Goal: Information Seeking & Learning: Learn about a topic

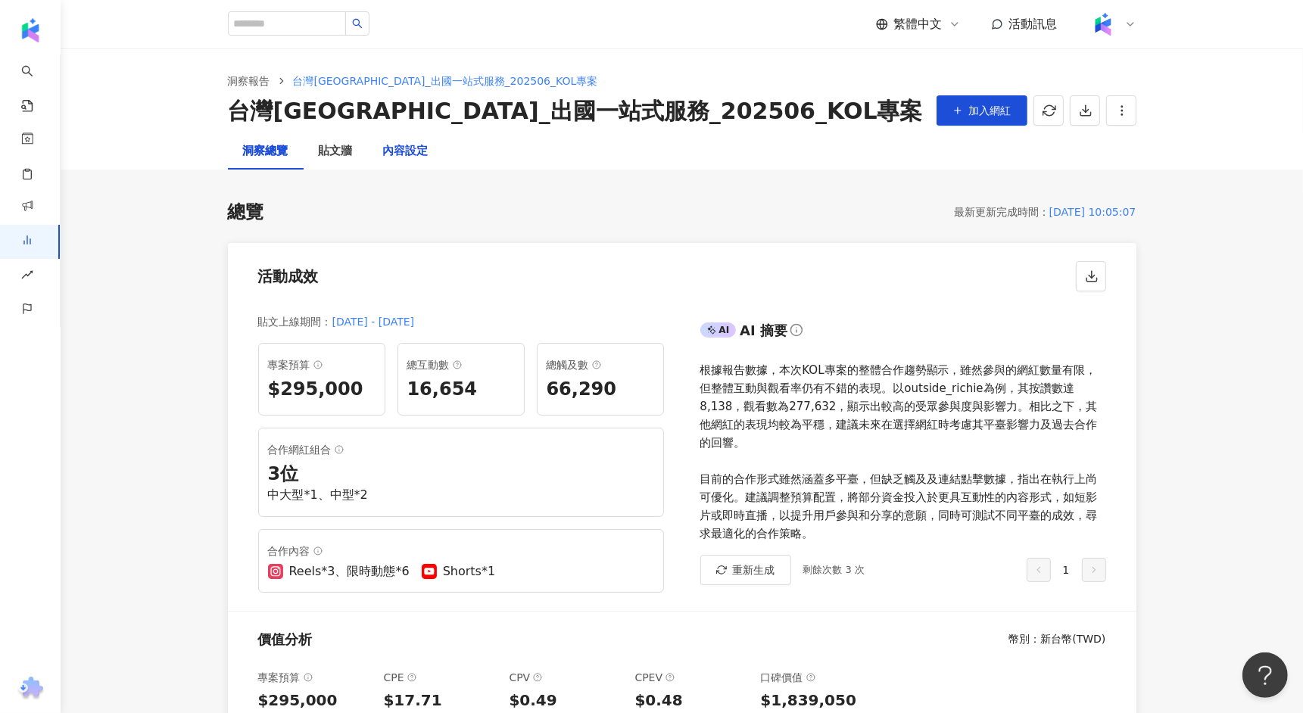
click at [407, 146] on div "內容設定" at bounding box center [405, 151] width 45 height 18
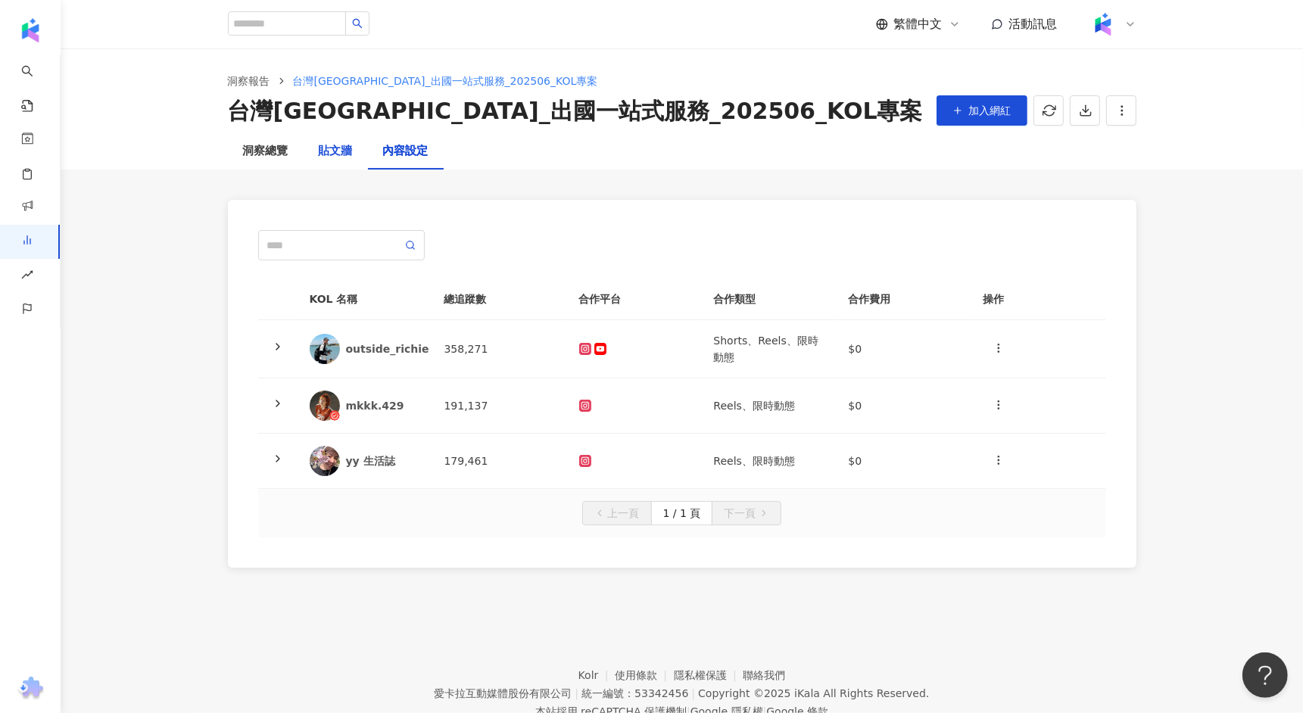
click at [347, 148] on div "貼文牆" at bounding box center [336, 151] width 34 height 18
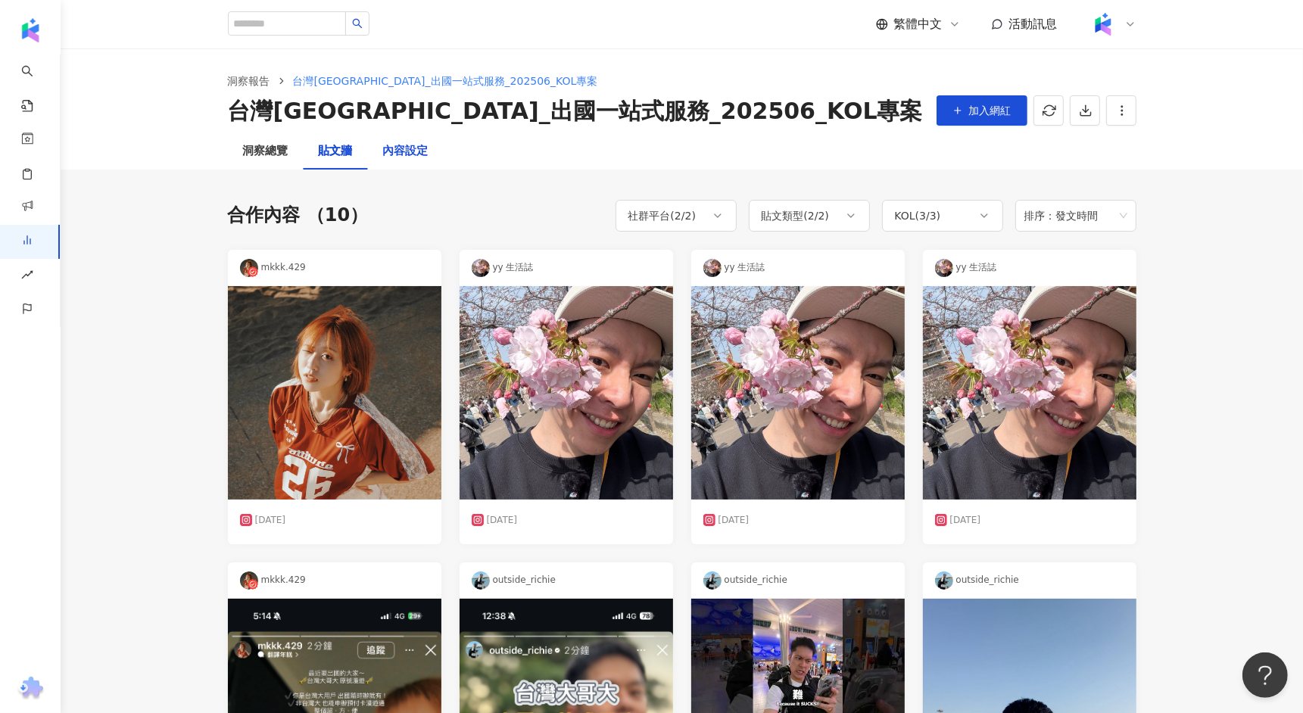
click at [407, 154] on div "內容設定" at bounding box center [405, 151] width 45 height 18
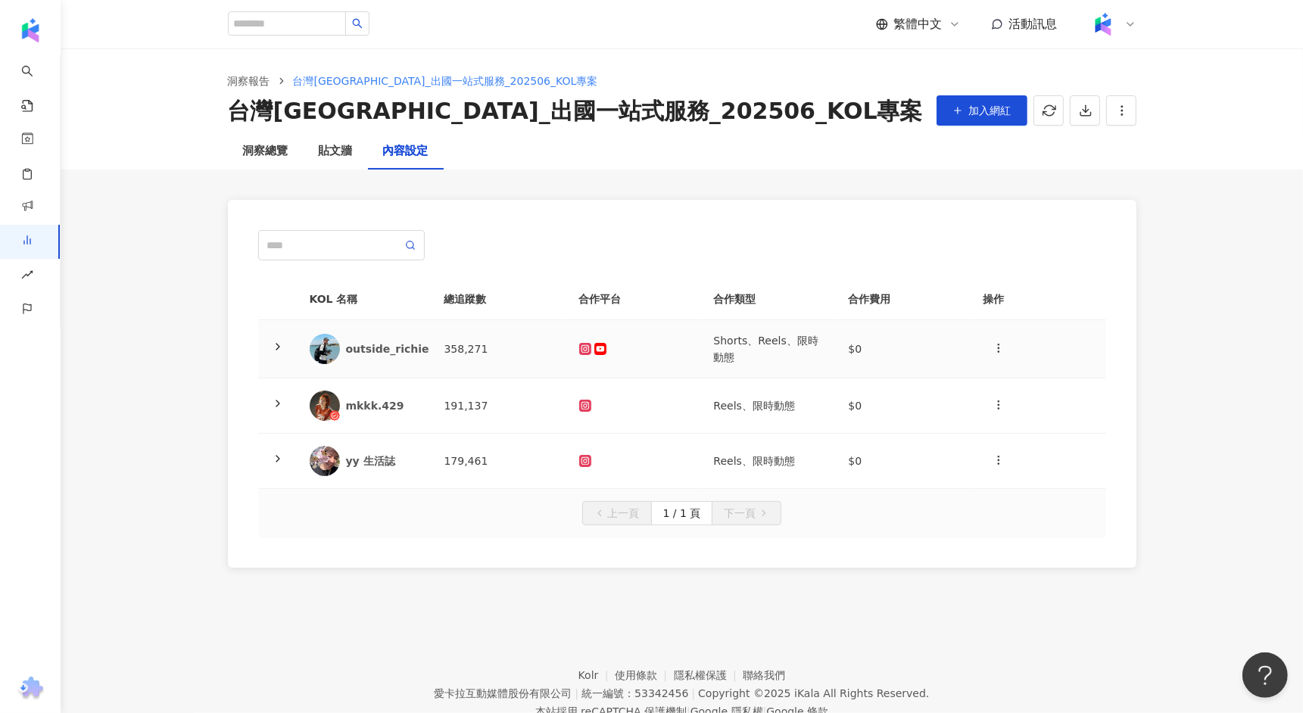
click at [657, 345] on div at bounding box center [634, 349] width 111 height 12
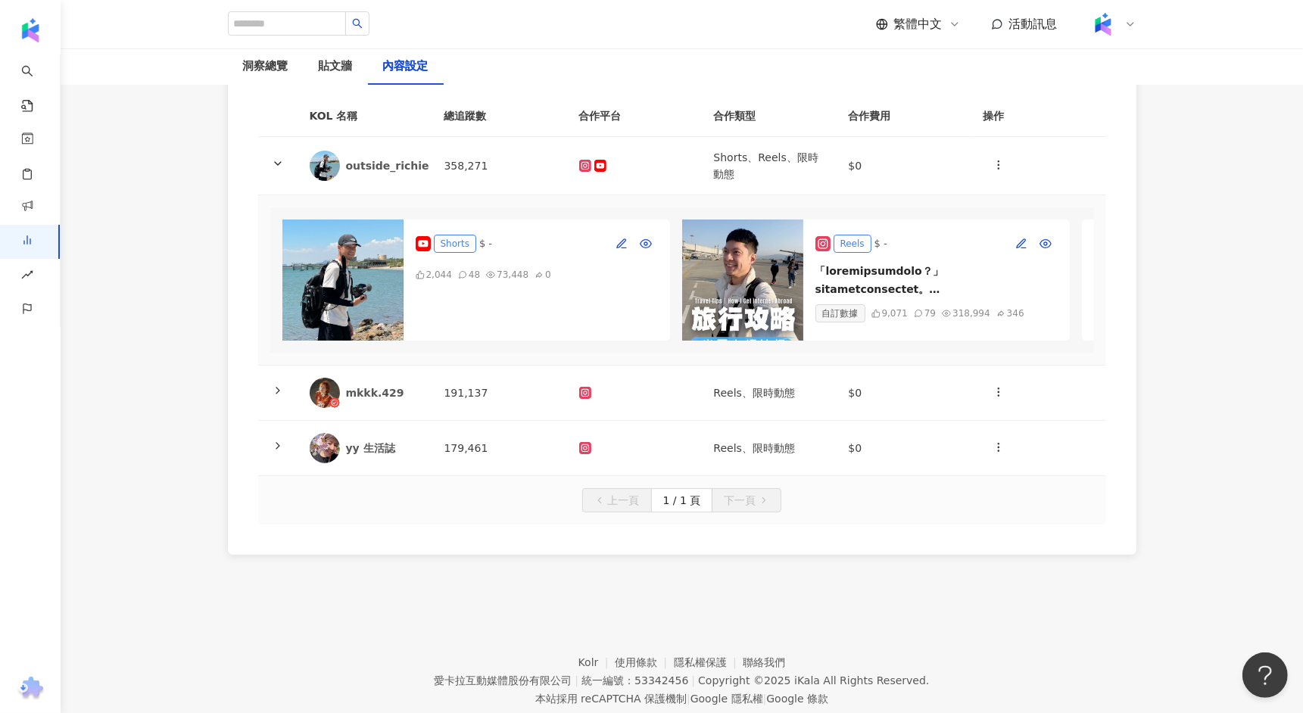
scroll to position [220, 0]
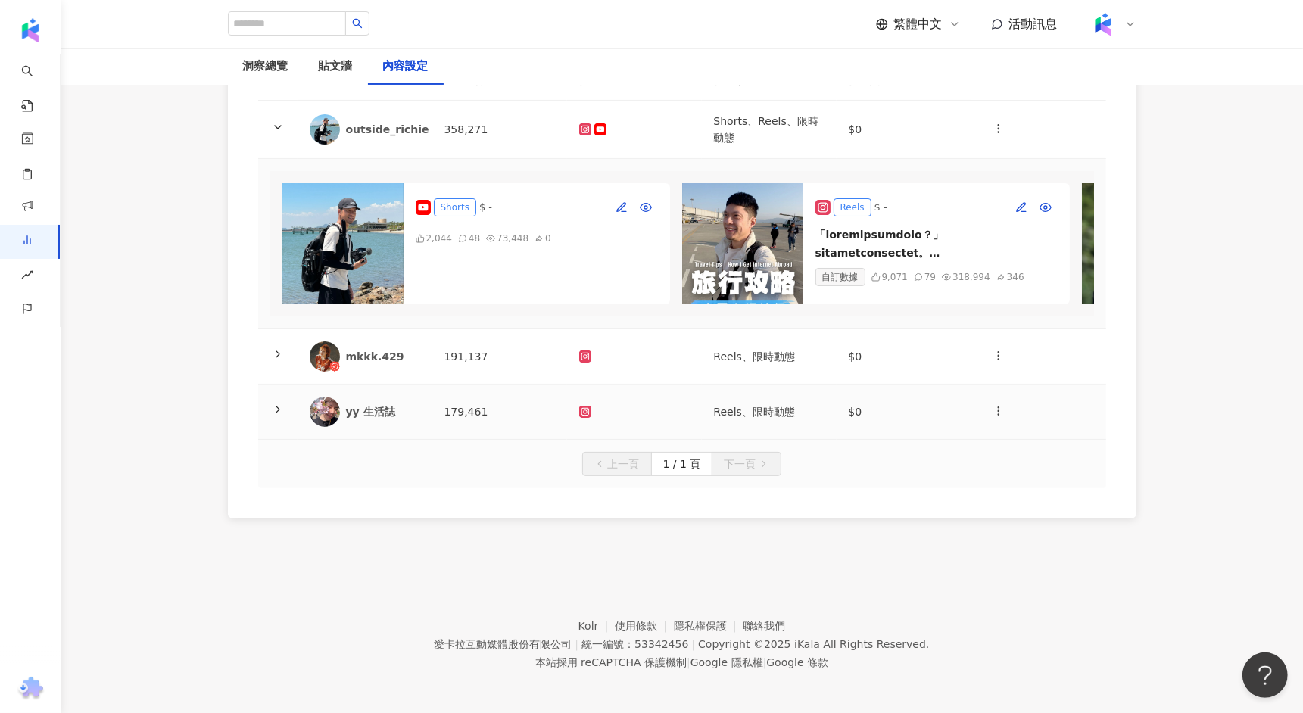
click at [668, 420] on td at bounding box center [634, 412] width 135 height 55
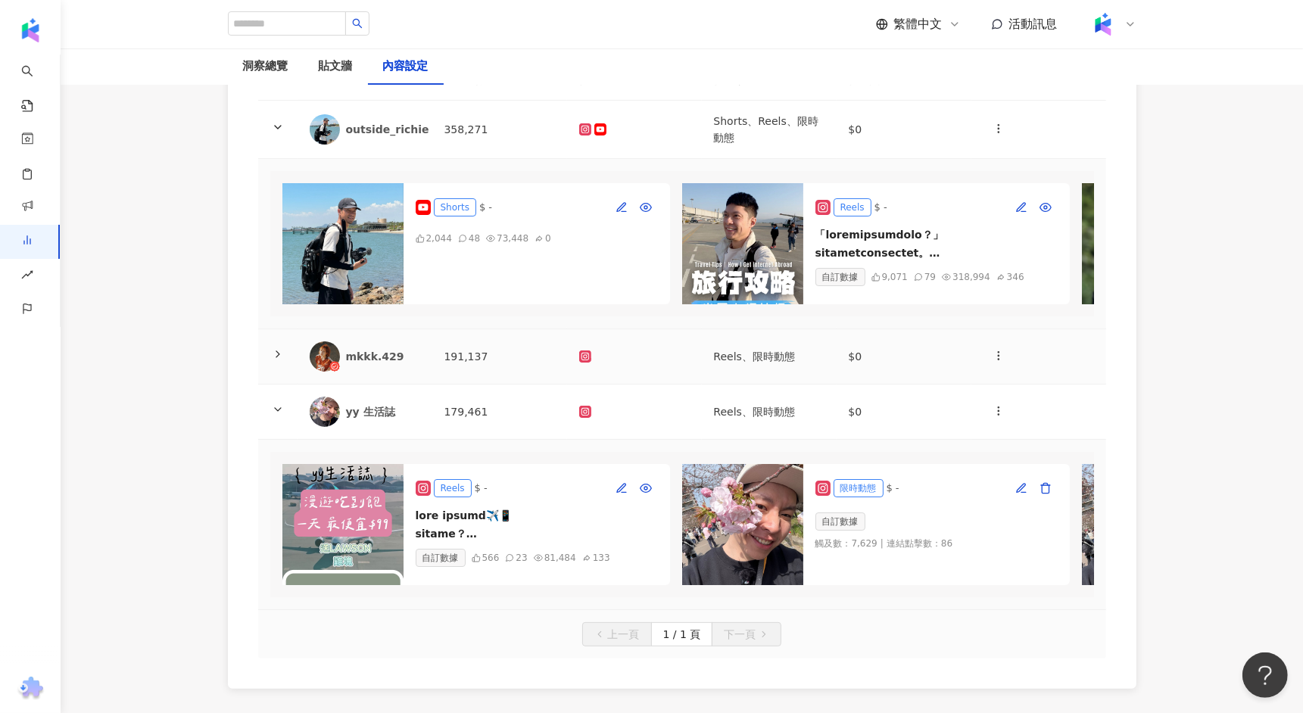
click at [660, 351] on div at bounding box center [634, 357] width 111 height 12
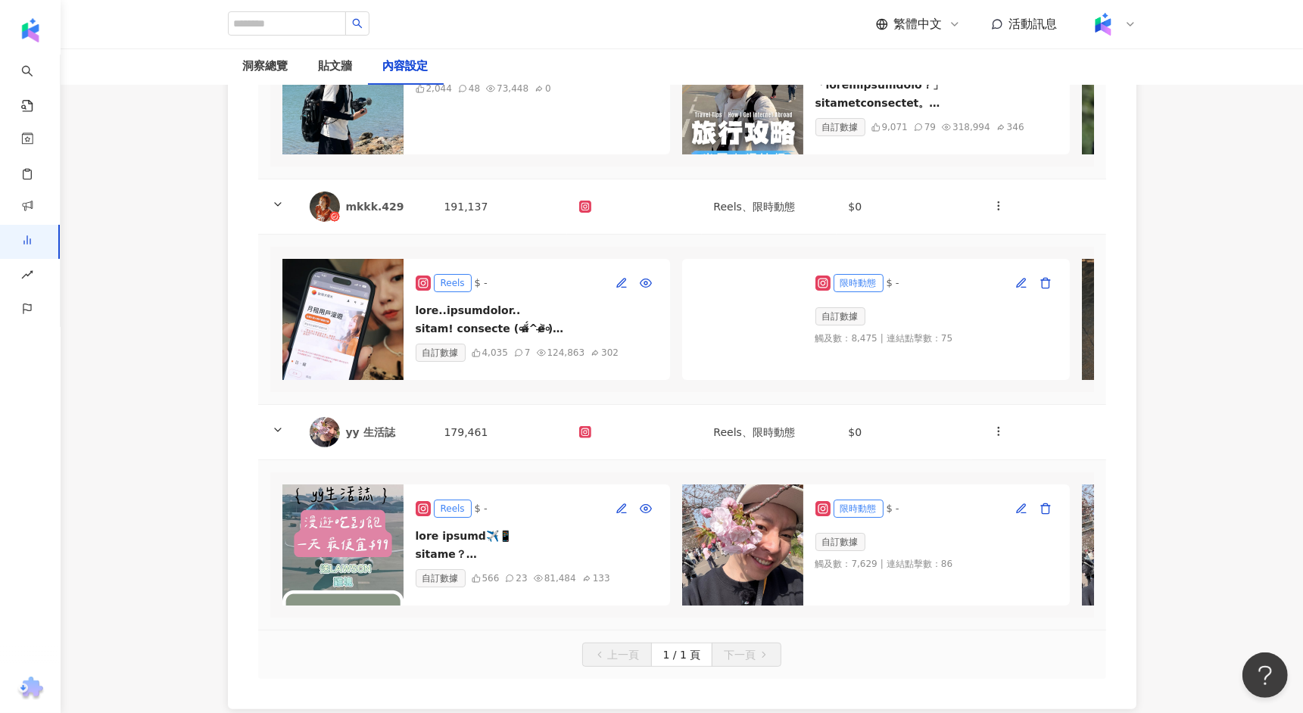
scroll to position [0, 0]
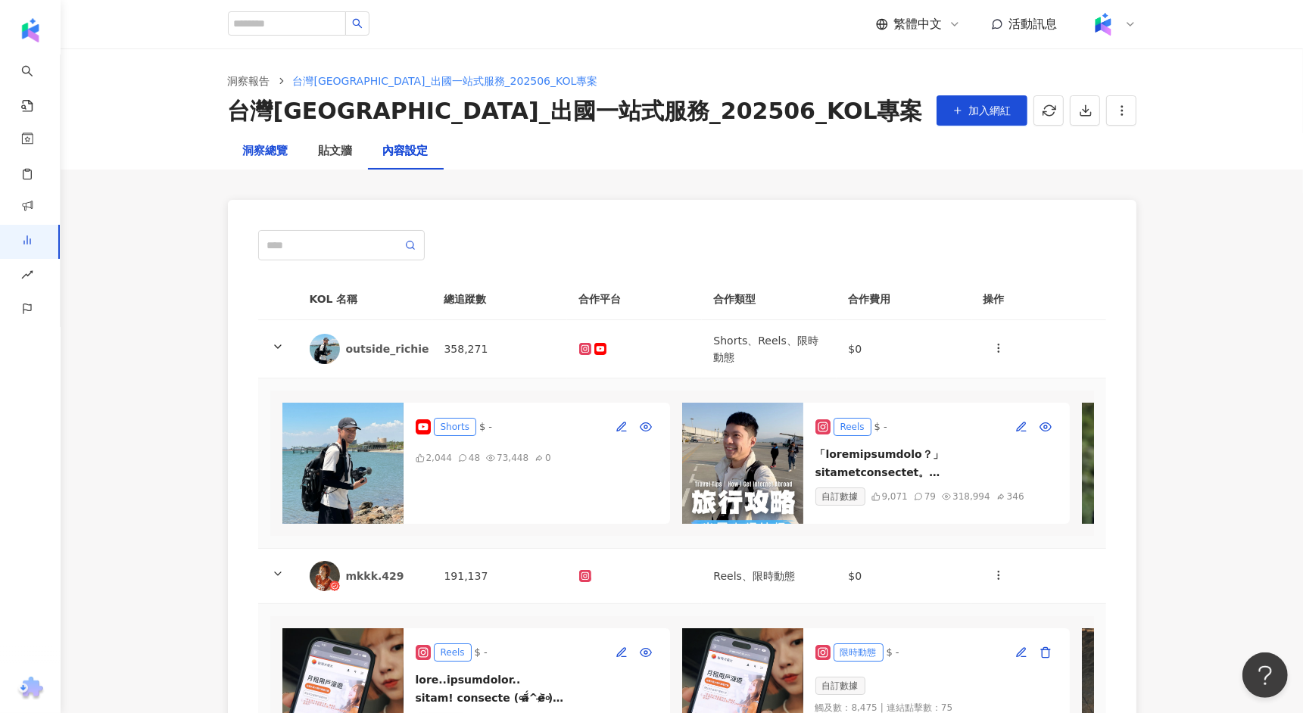
click at [279, 143] on div "洞察總覽" at bounding box center [265, 151] width 45 height 18
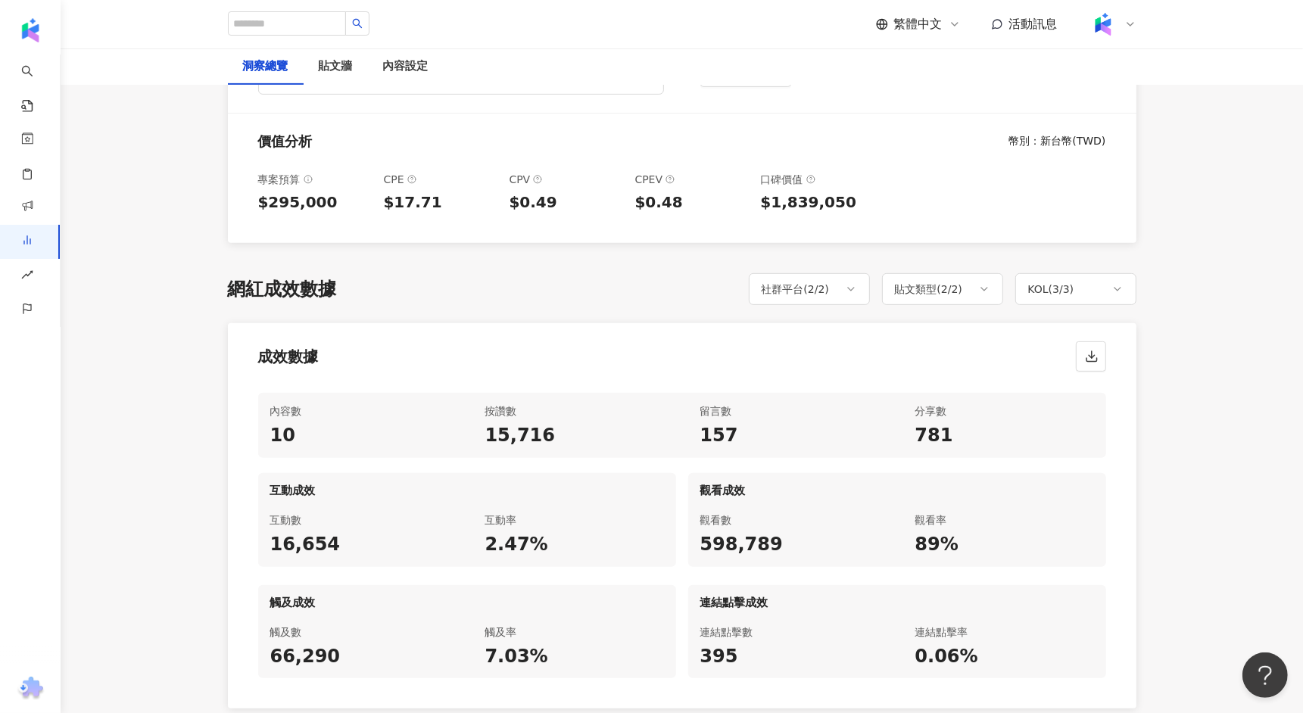
scroll to position [507, 0]
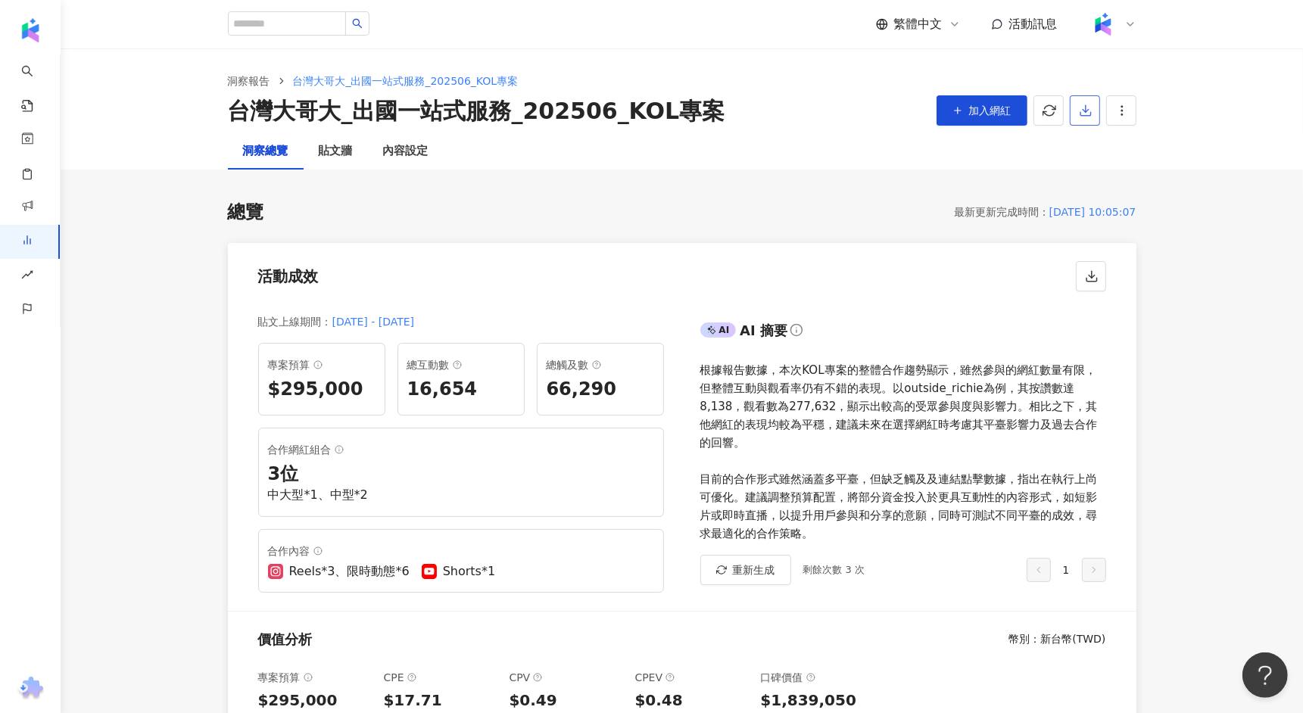
click at [1087, 117] on icon "button" at bounding box center [1086, 111] width 14 height 14
click at [1096, 152] on span "匯出 PPT" at bounding box center [1108, 147] width 53 height 17
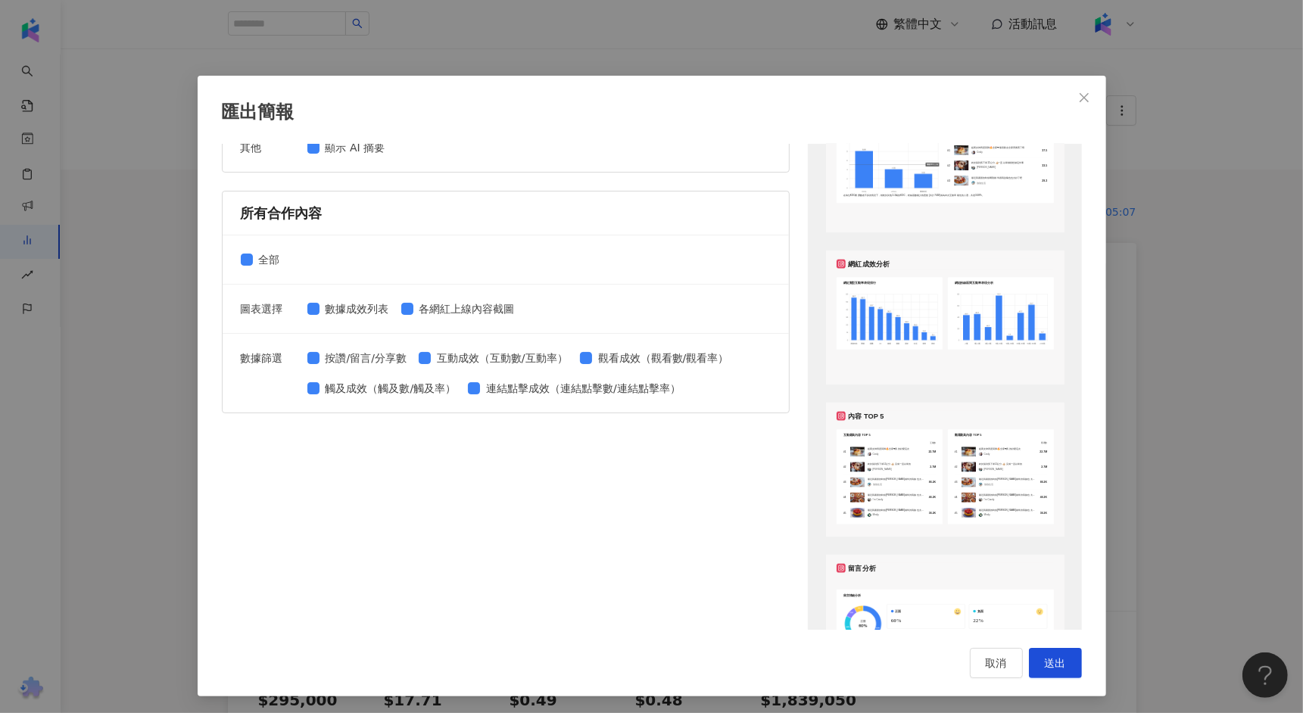
scroll to position [831, 0]
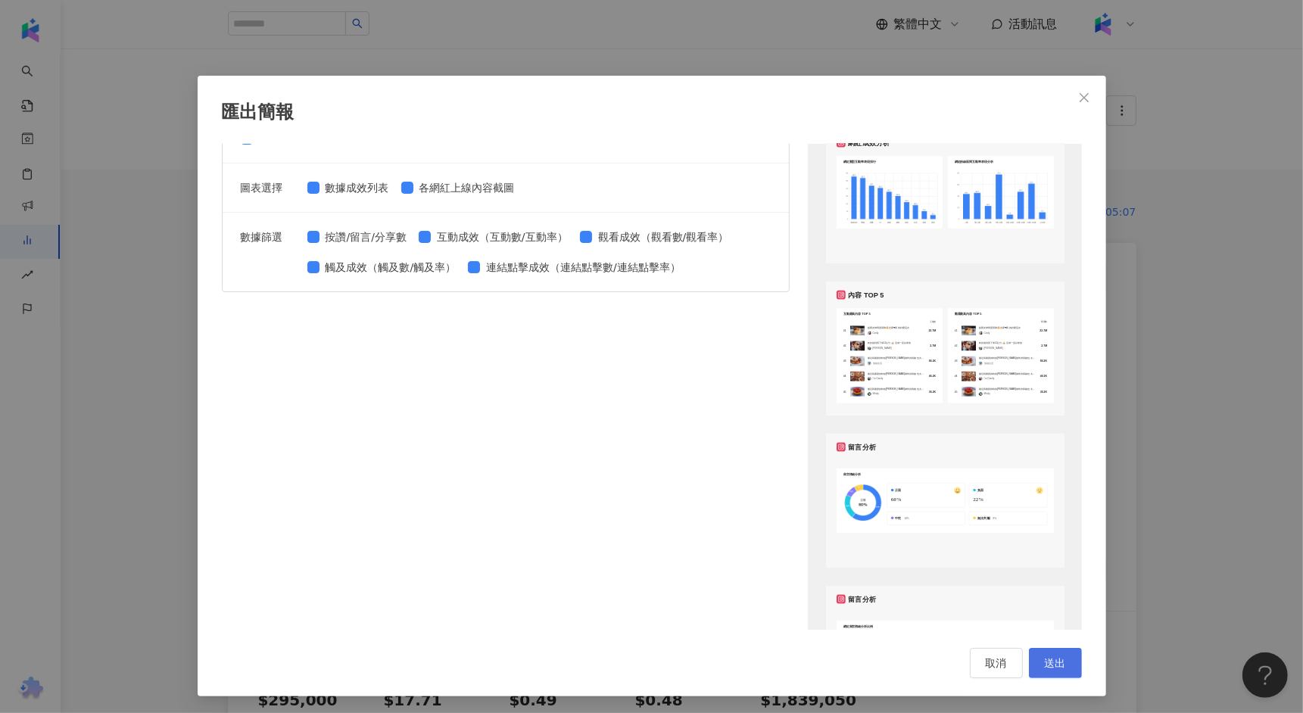
click at [1068, 670] on button "送出" at bounding box center [1055, 663] width 53 height 30
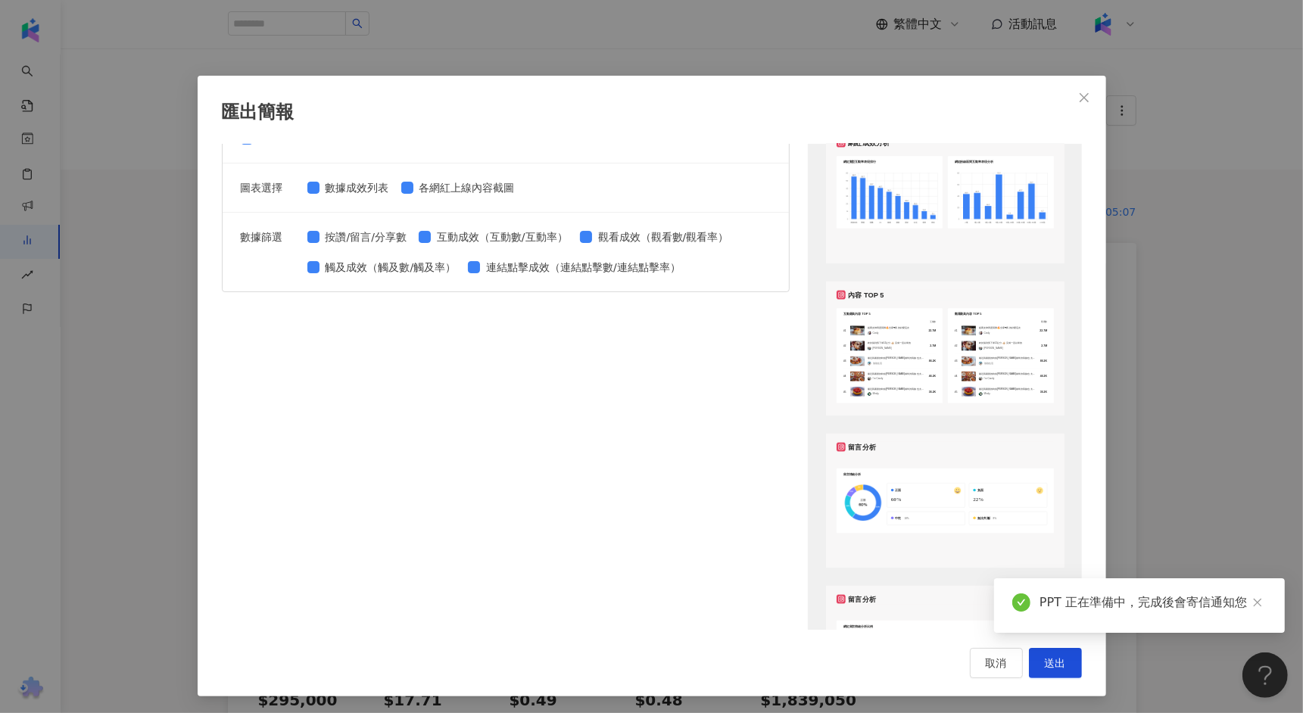
click at [1215, 440] on div "匯出簡報 請選擇您欲匯出的項目 整體設定 全部 顯示平台 Instagram Facebook Youtube 自訂平台 網紅成效分析 全部 圖表選擇 網紅成…" at bounding box center [651, 356] width 1303 height 713
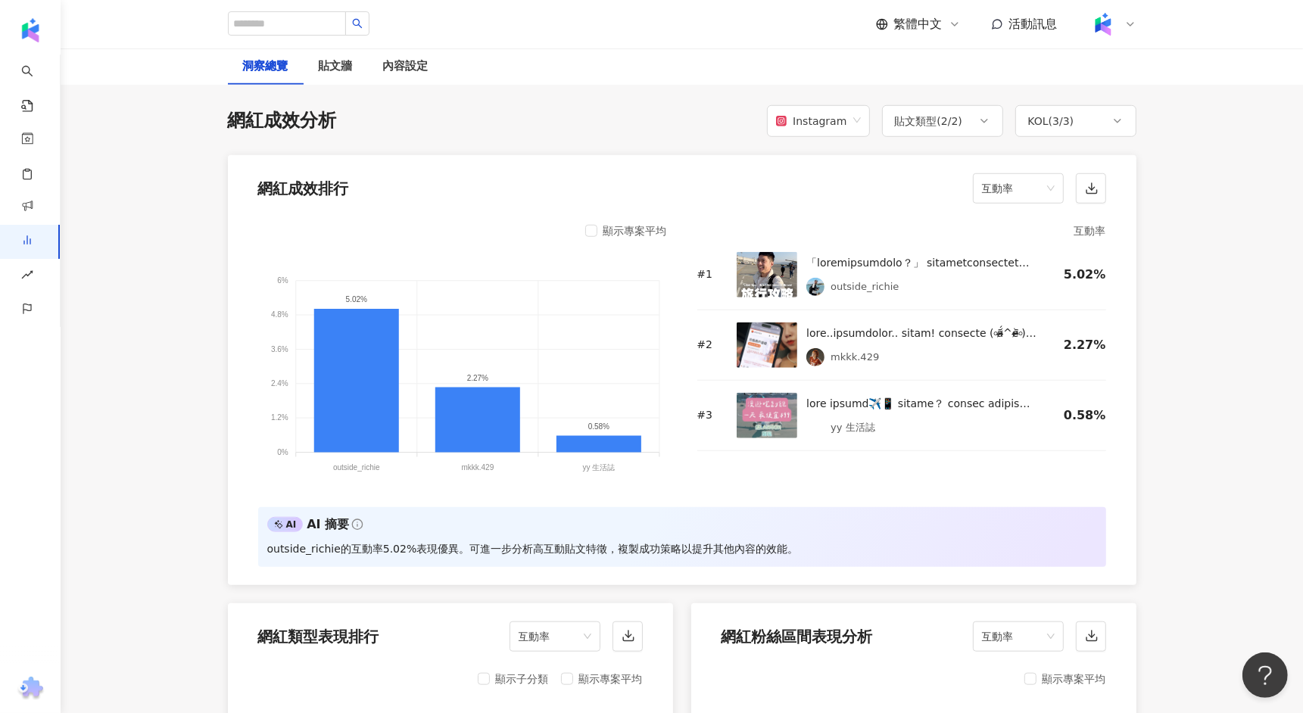
scroll to position [1127, 0]
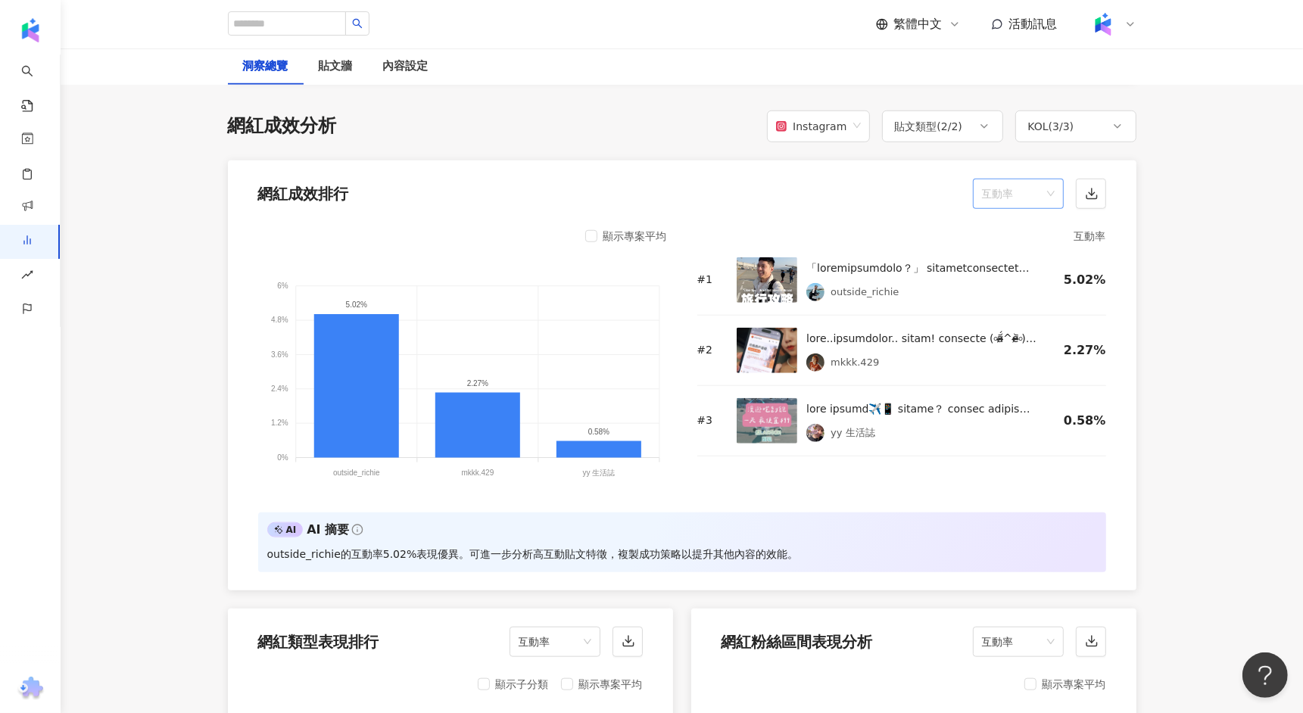
click at [982, 179] on span "互動率" at bounding box center [1018, 193] width 73 height 29
click at [1017, 336] on div "觀看數" at bounding box center [1018, 328] width 85 height 26
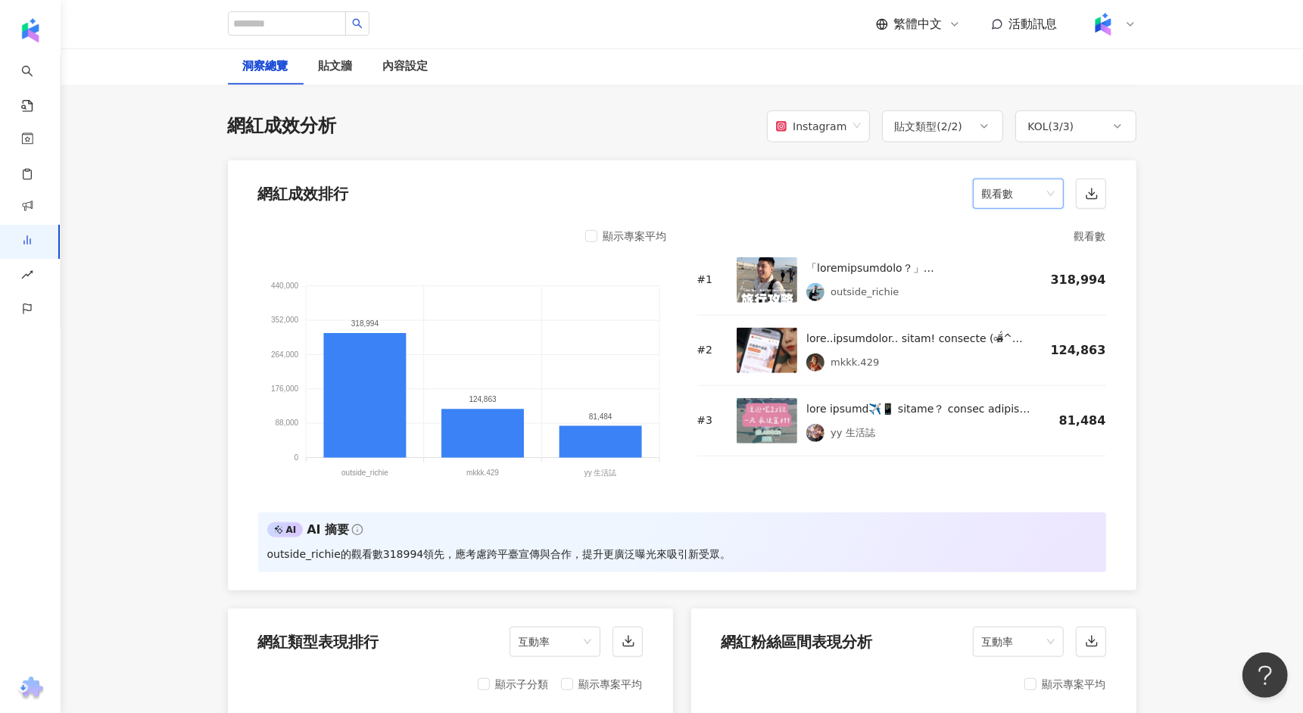
click at [1028, 189] on span "觀看數" at bounding box center [1018, 193] width 73 height 29
click at [1017, 356] on div "觀看率" at bounding box center [1018, 353] width 67 height 17
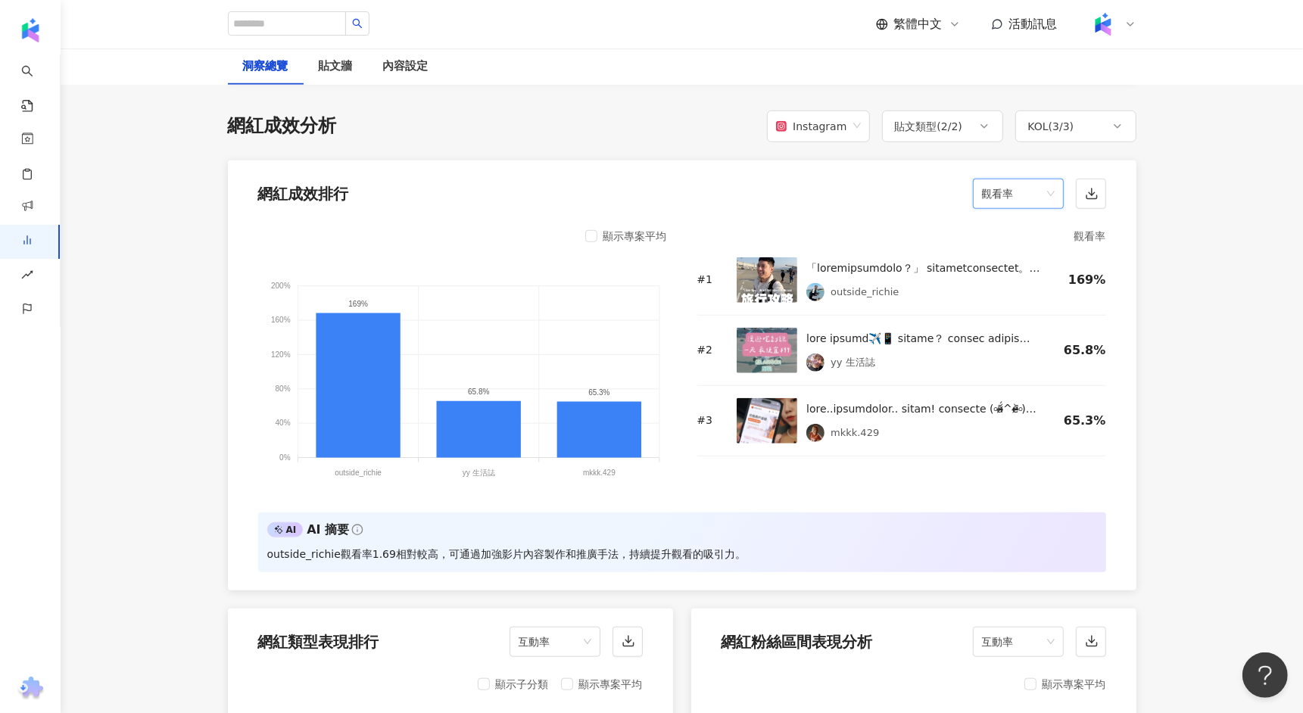
click at [1026, 173] on div "網紅成效排行 觀看率 觀看率" at bounding box center [682, 190] width 909 height 58
click at [1019, 195] on span "觀看率" at bounding box center [1018, 193] width 73 height 29
click at [1020, 377] on div "觸及數" at bounding box center [1018, 379] width 67 height 17
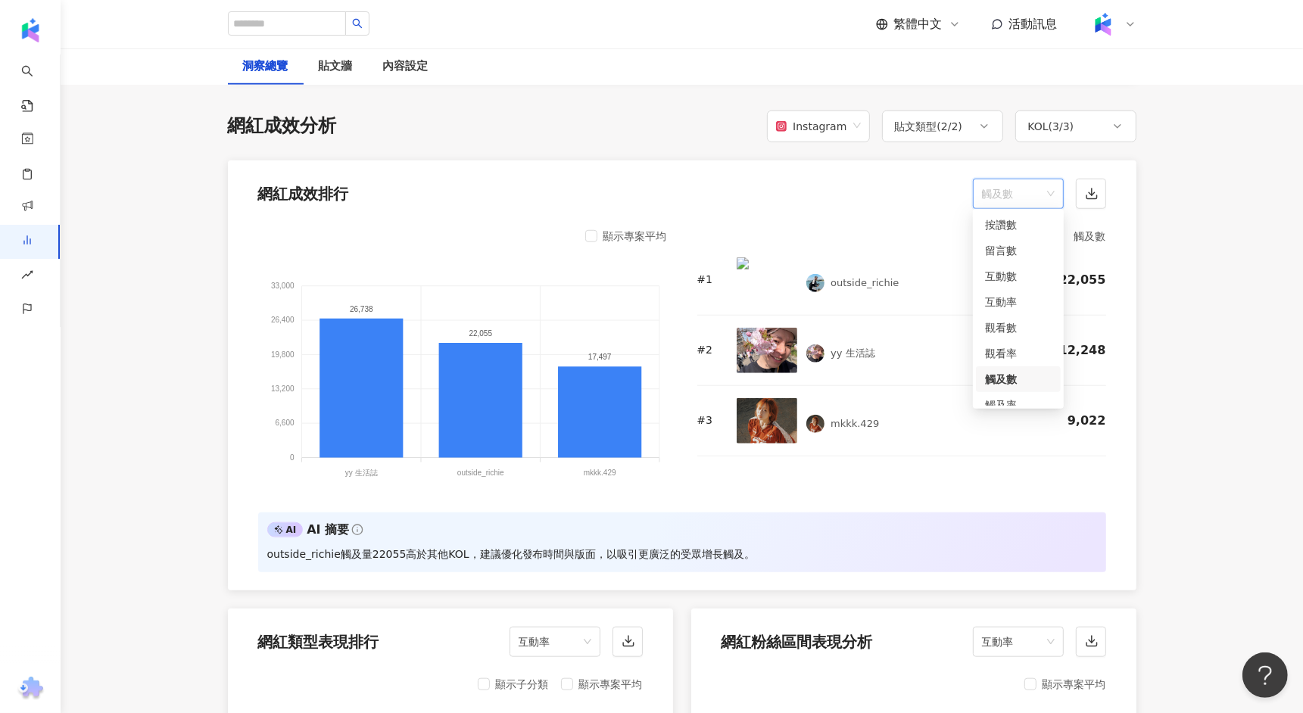
click at [1006, 185] on span "觸及數" at bounding box center [1018, 193] width 73 height 29
click at [1006, 398] on div "觸及率" at bounding box center [1018, 405] width 67 height 17
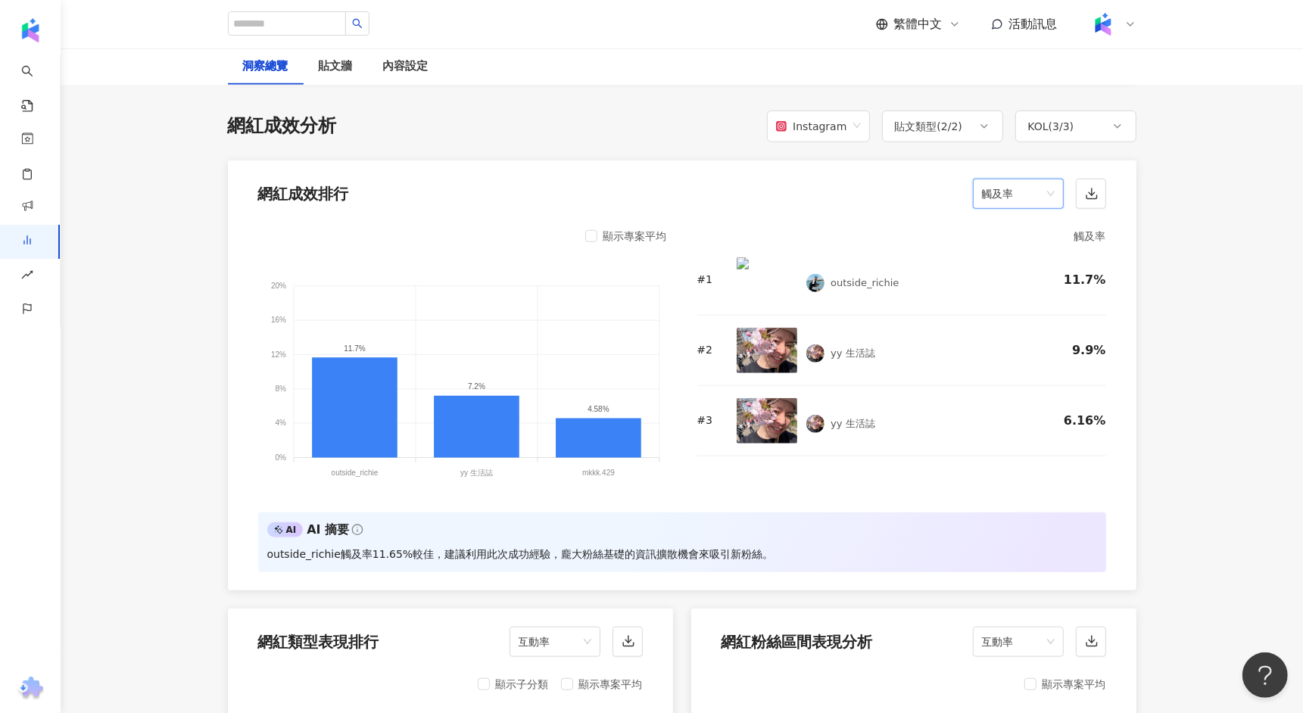
click at [1000, 186] on span "觸及率" at bounding box center [1018, 193] width 73 height 29
click at [1000, 363] on div "觸及數" at bounding box center [1018, 367] width 67 height 17
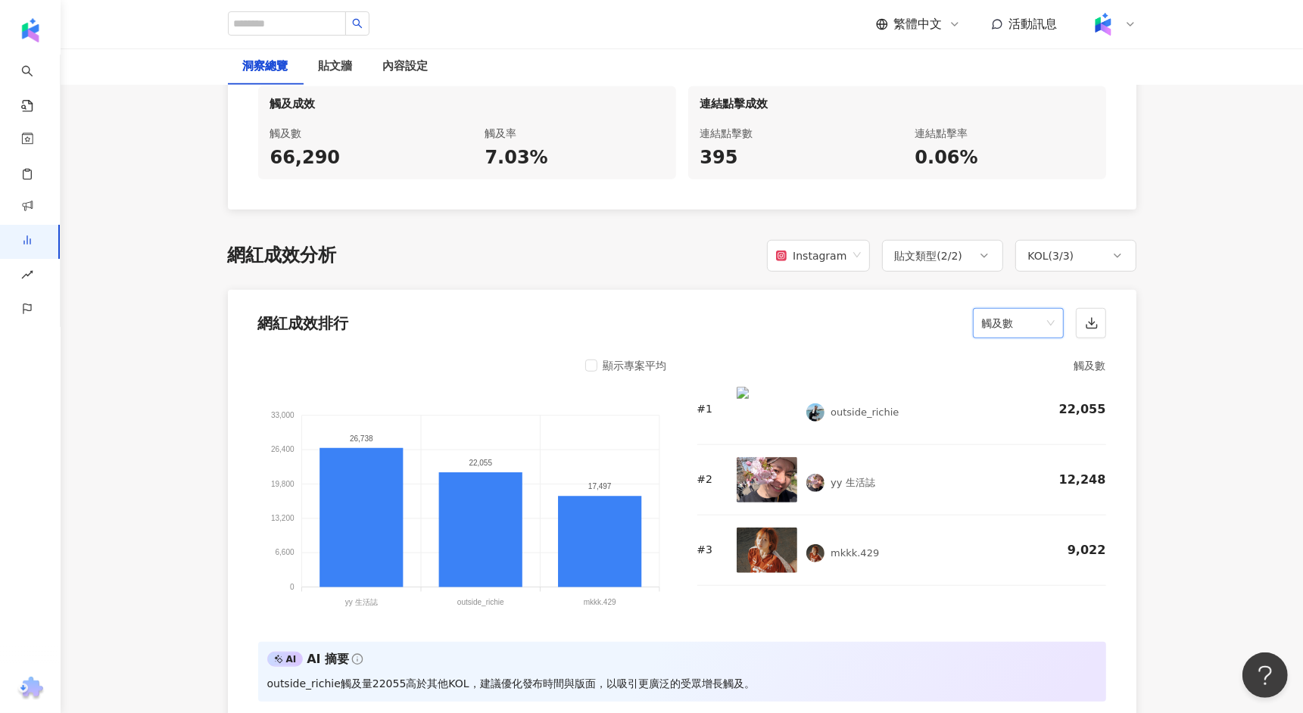
scroll to position [939, 0]
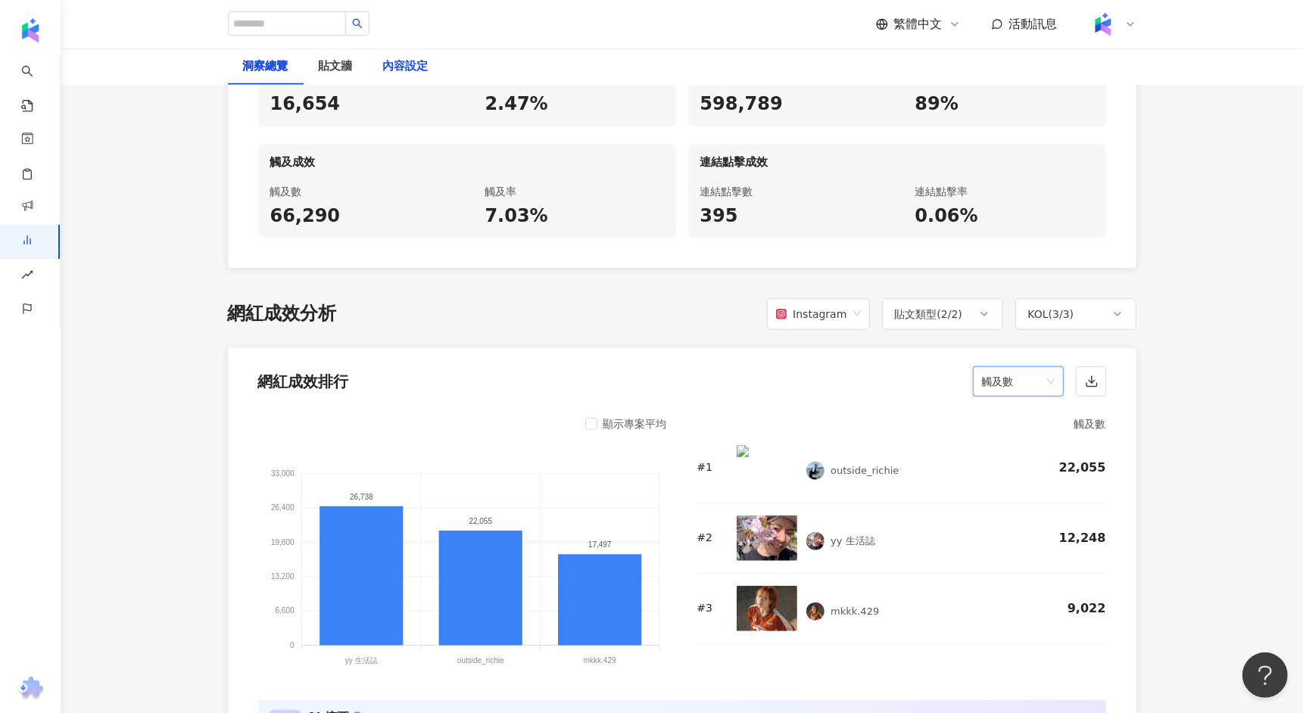
click at [410, 67] on div "內容設定" at bounding box center [405, 67] width 45 height 18
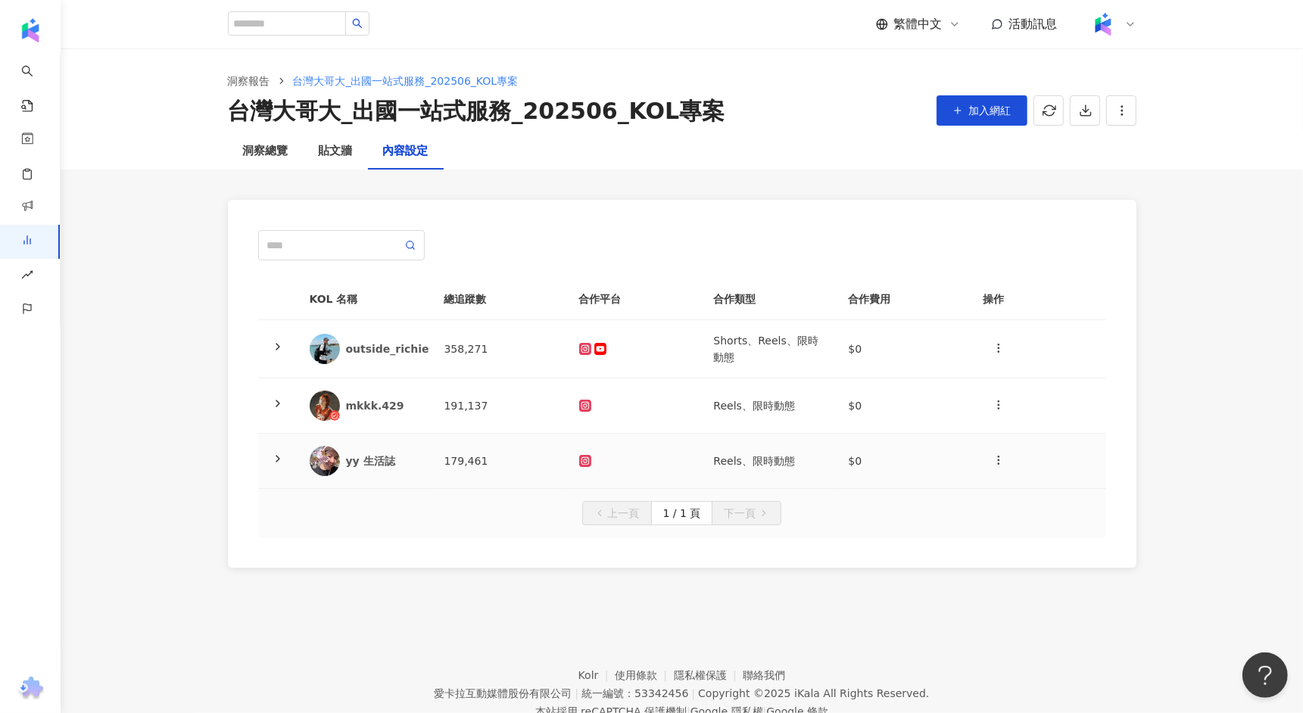
click at [483, 473] on td "179,461" at bounding box center [499, 461] width 135 height 55
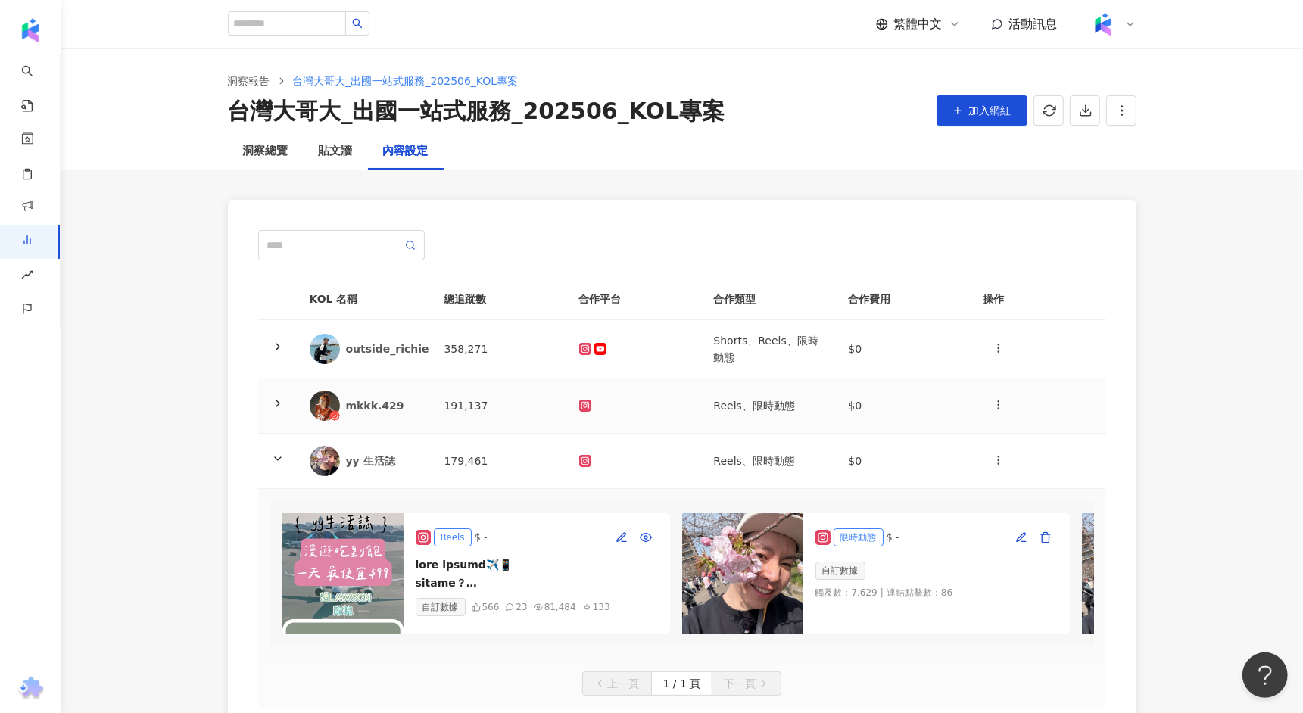
click at [487, 357] on td "358,271" at bounding box center [499, 349] width 135 height 58
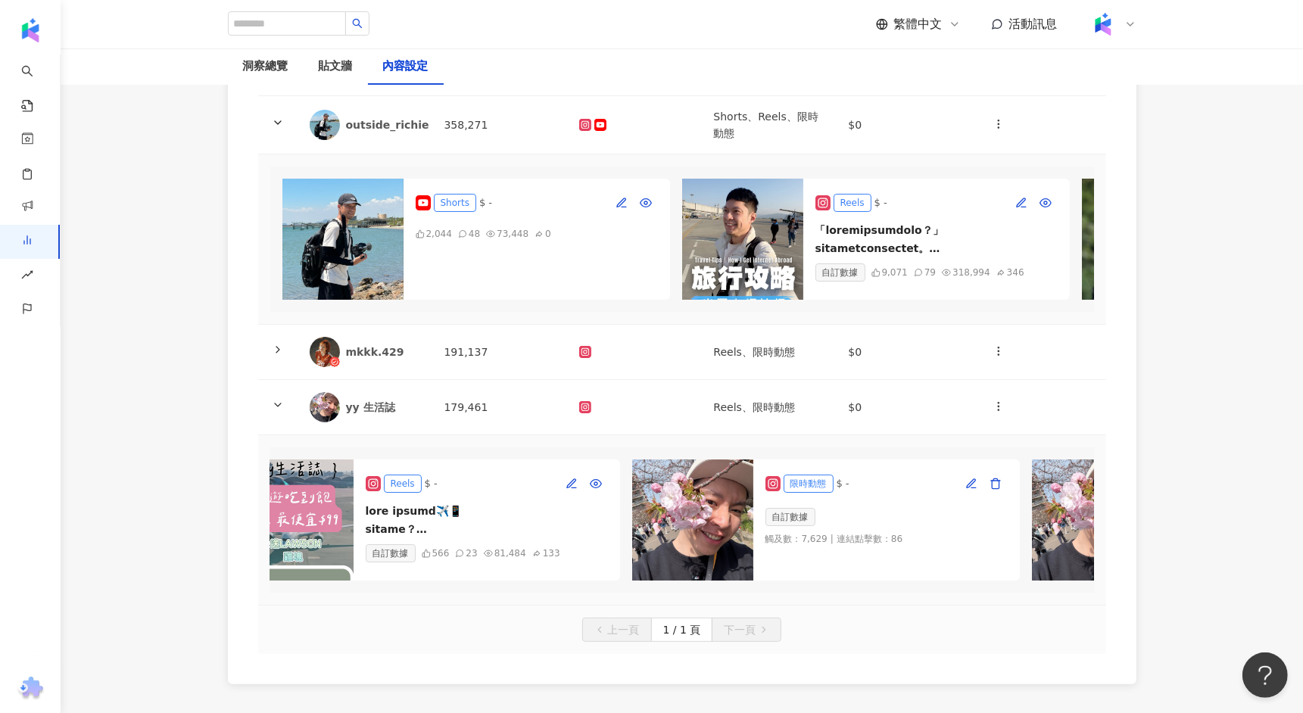
scroll to position [0, 61]
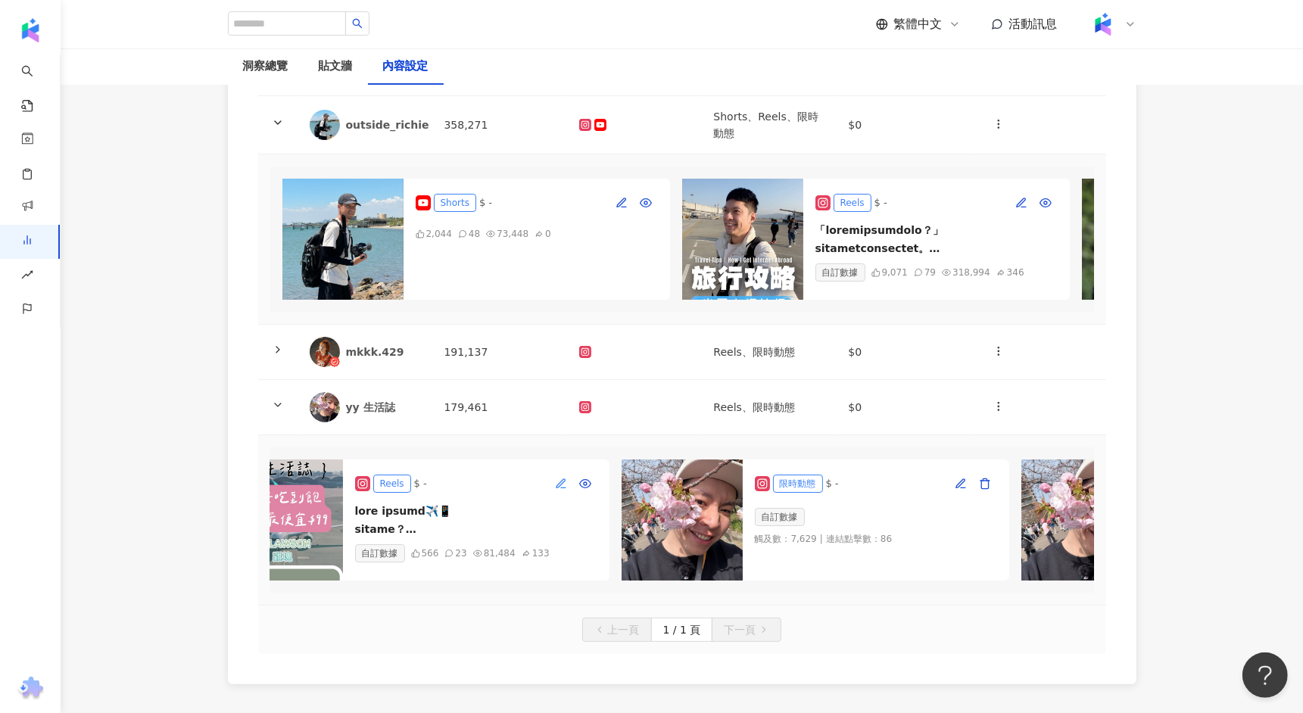
click at [557, 488] on button "button" at bounding box center [561, 484] width 24 height 24
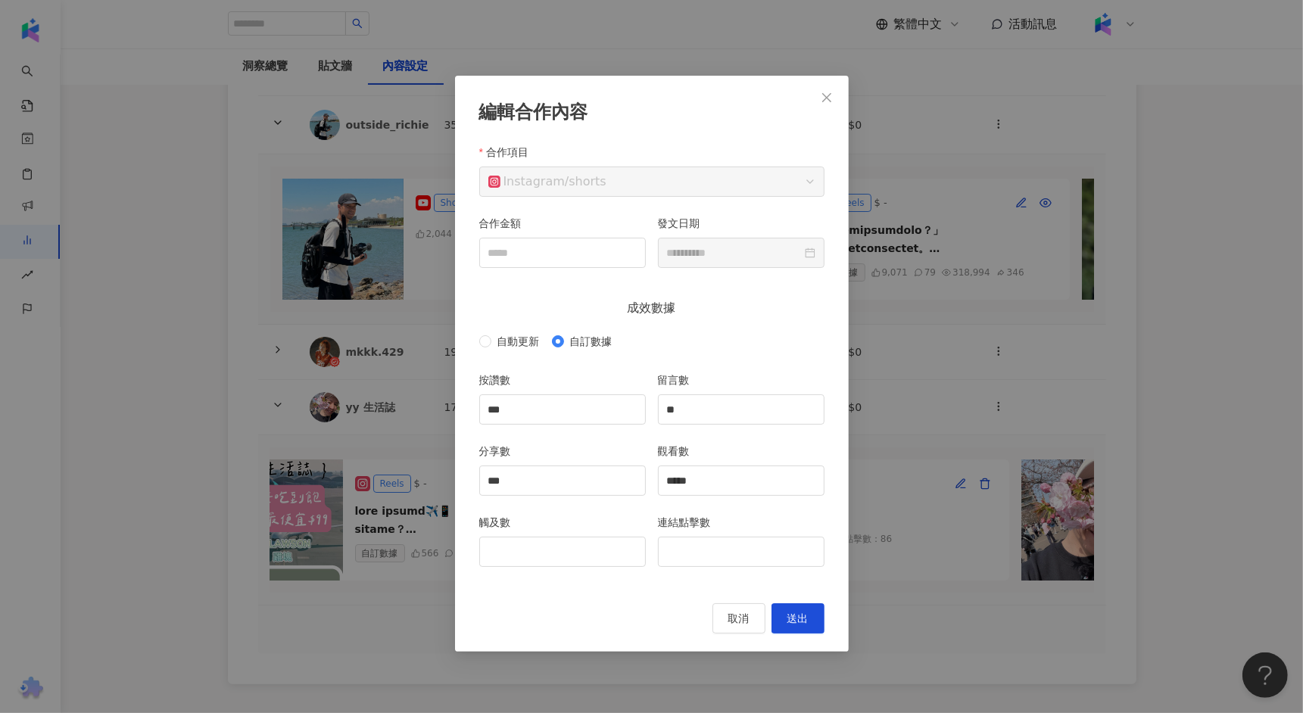
click at [870, 451] on div "**********" at bounding box center [651, 356] width 1303 height 713
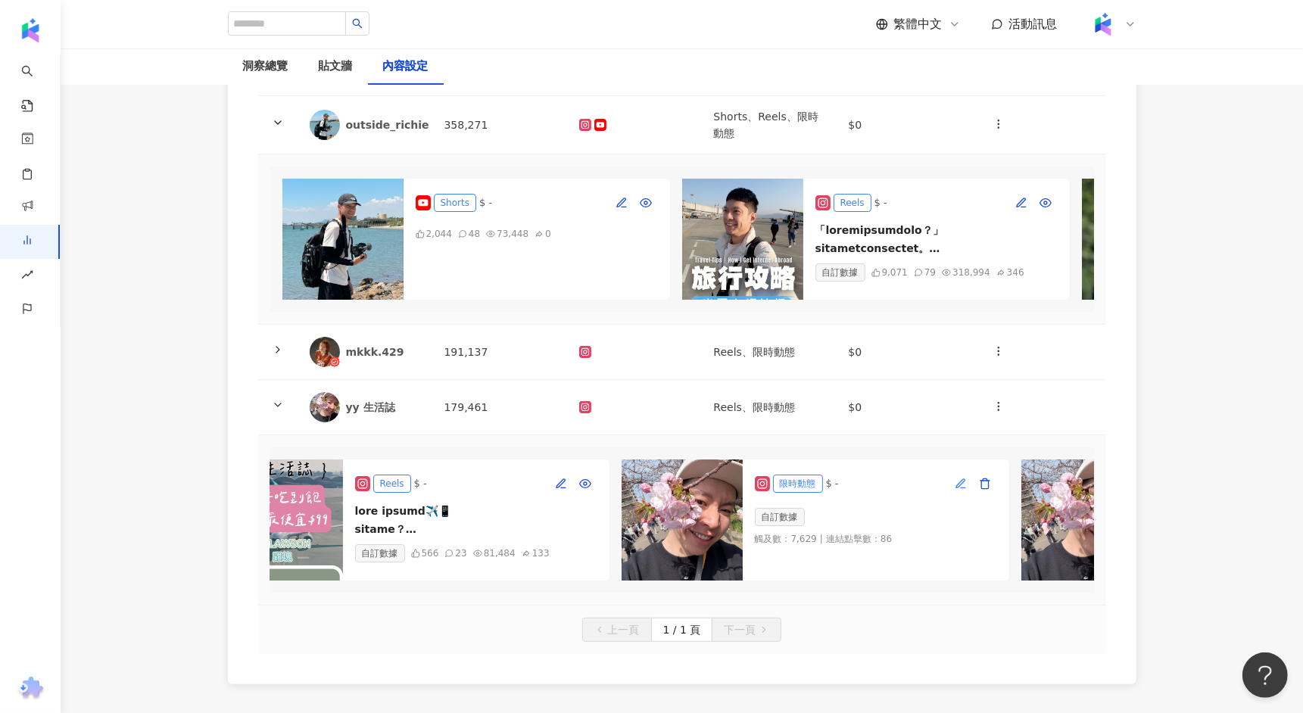
click at [966, 478] on icon "button" at bounding box center [961, 484] width 12 height 12
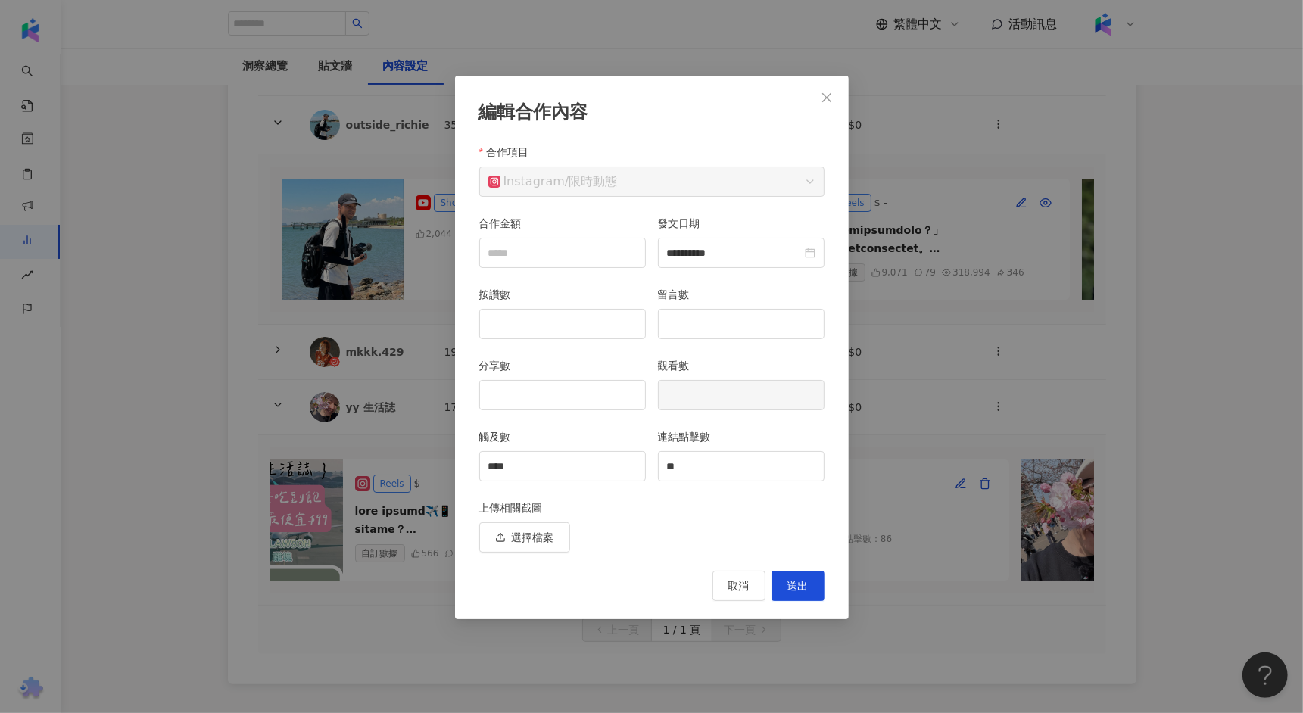
click at [985, 396] on div "**********" at bounding box center [651, 356] width 1303 height 713
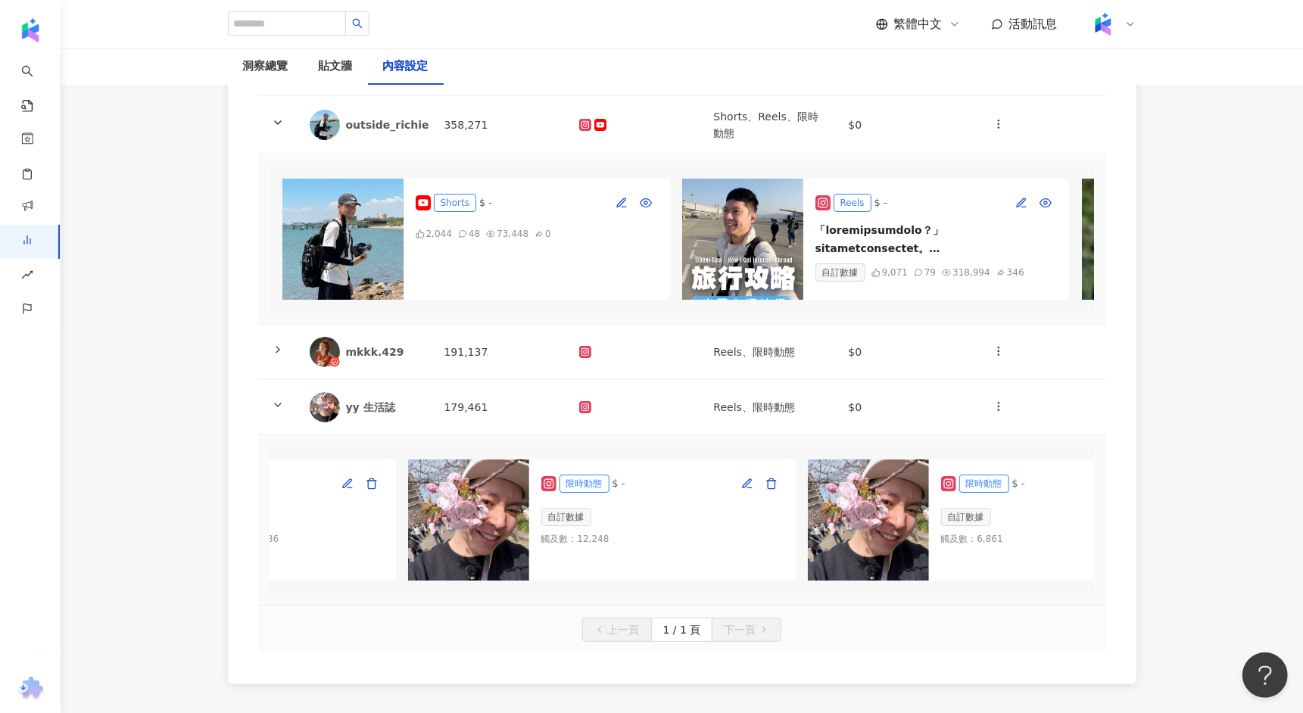
scroll to position [0, 722]
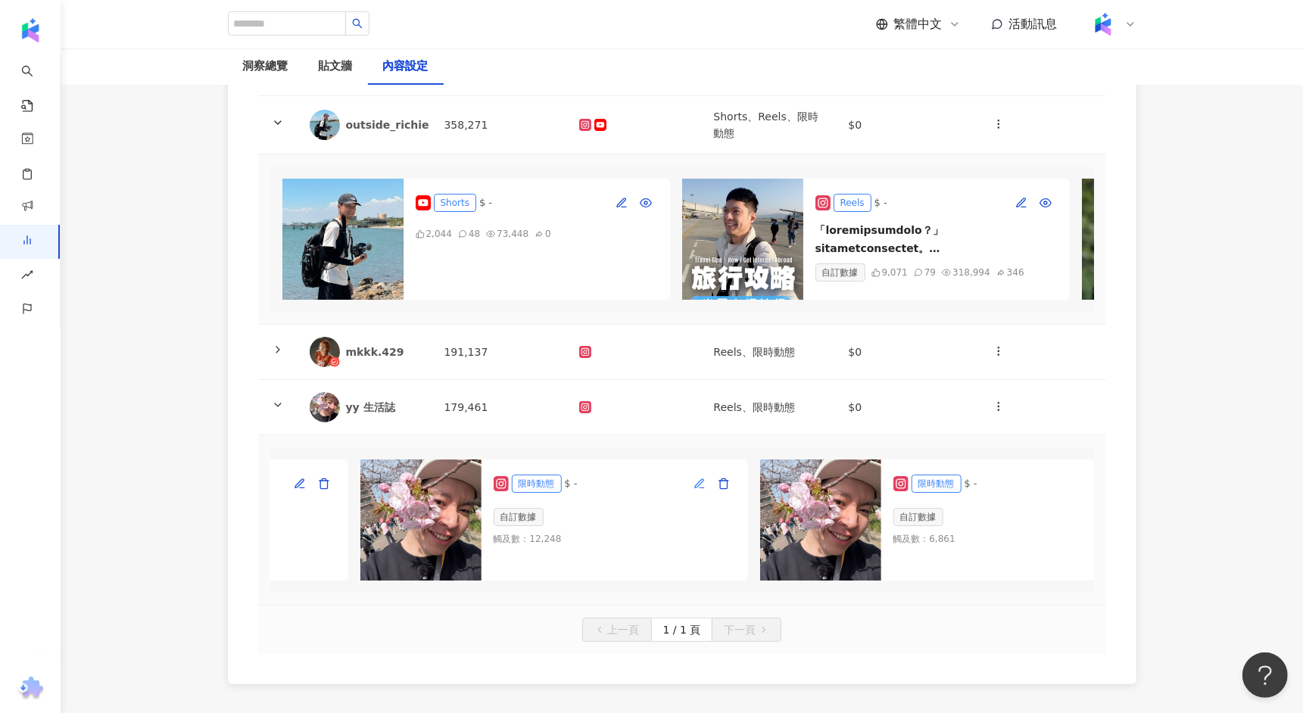
click at [698, 480] on icon "button" at bounding box center [700, 484] width 12 height 12
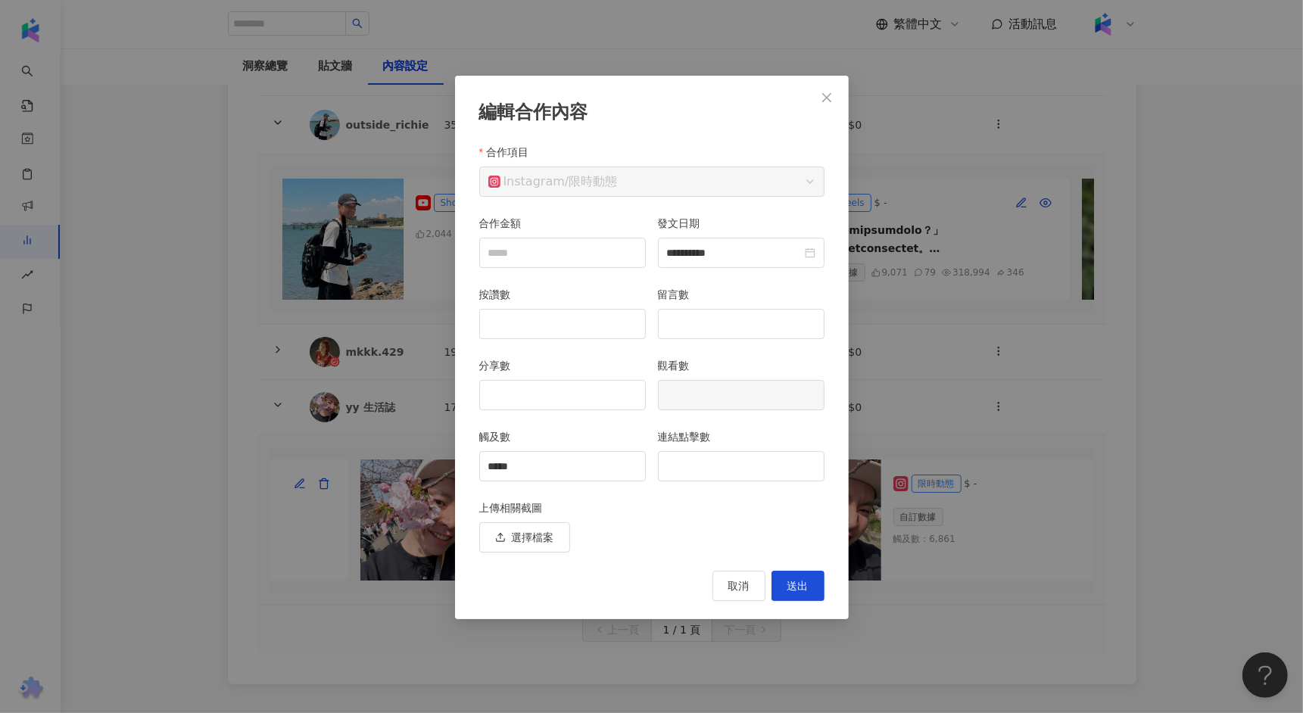
click at [951, 420] on div "**********" at bounding box center [651, 356] width 1303 height 713
type input "**********"
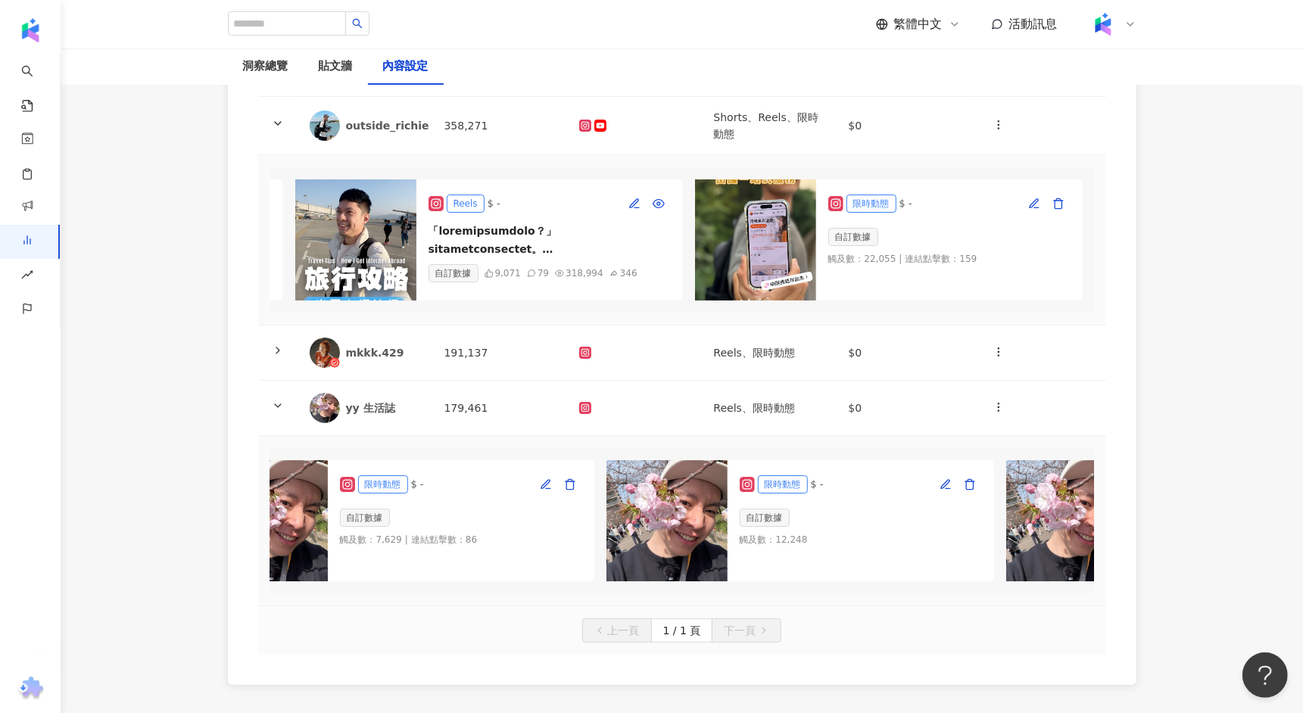
scroll to position [0, 468]
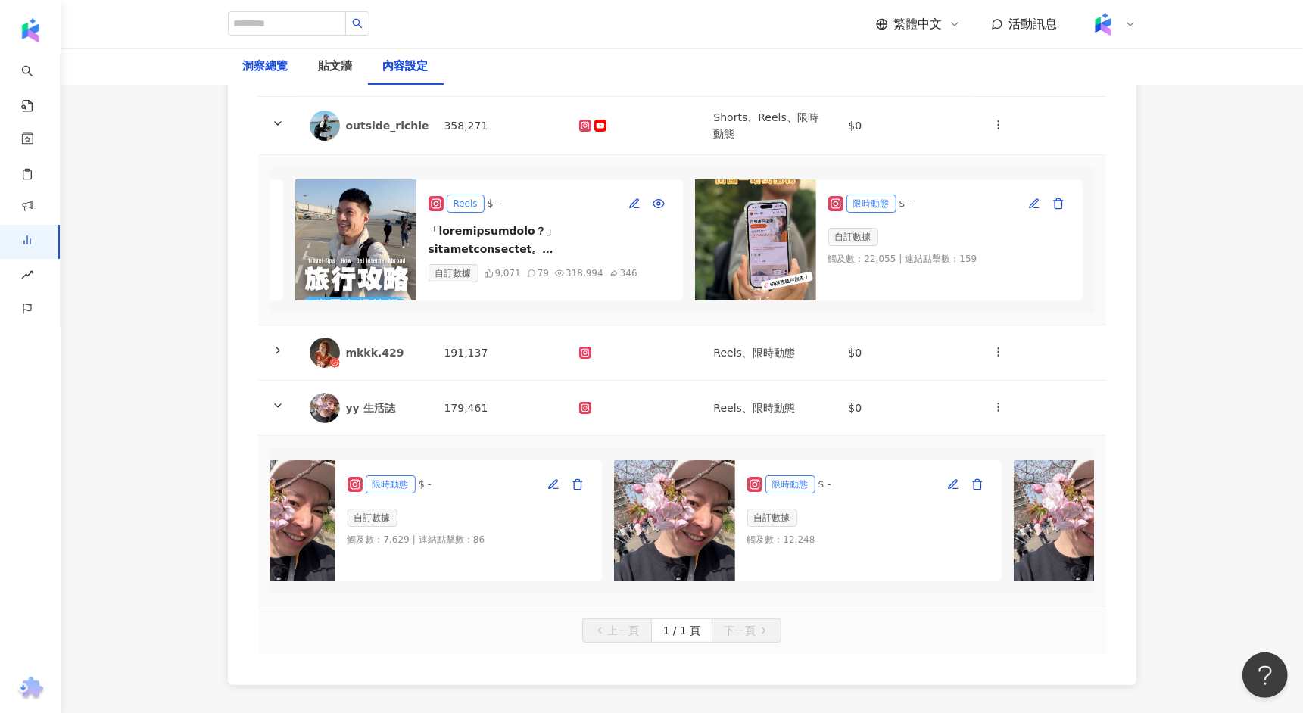
click at [262, 64] on div "洞察總覽" at bounding box center [265, 67] width 45 height 18
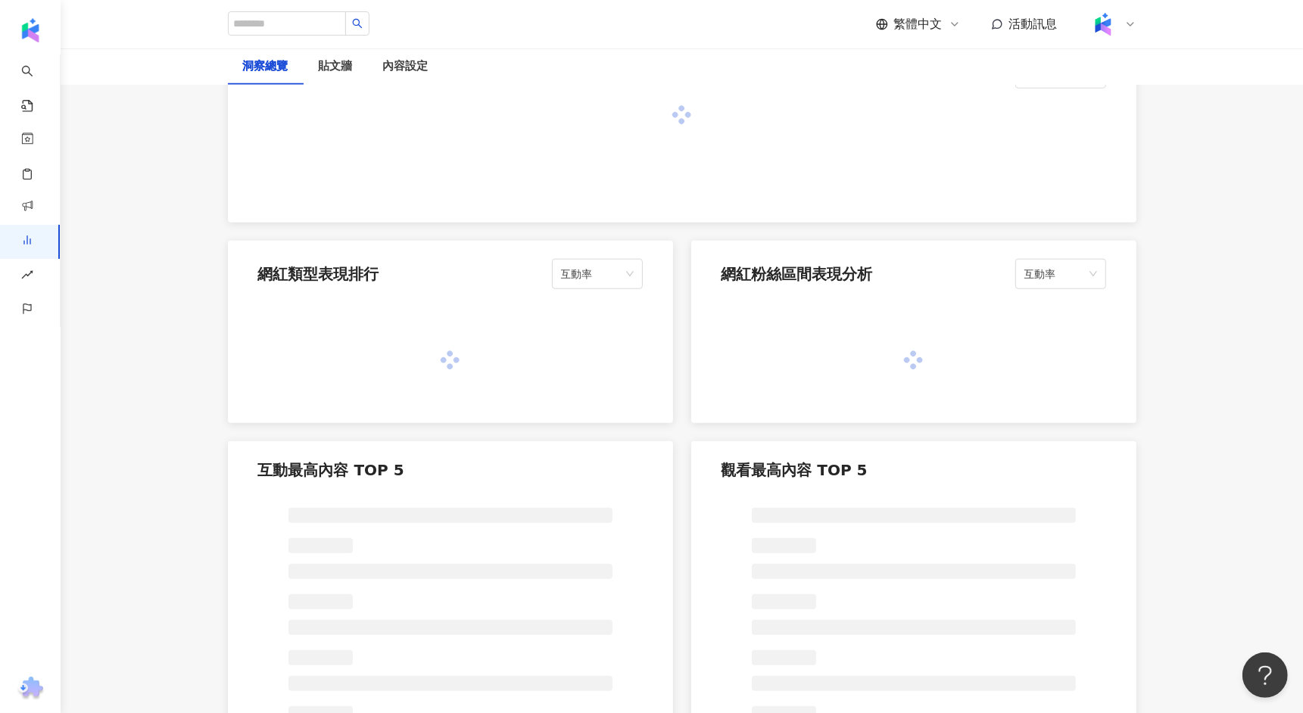
scroll to position [1227, 0]
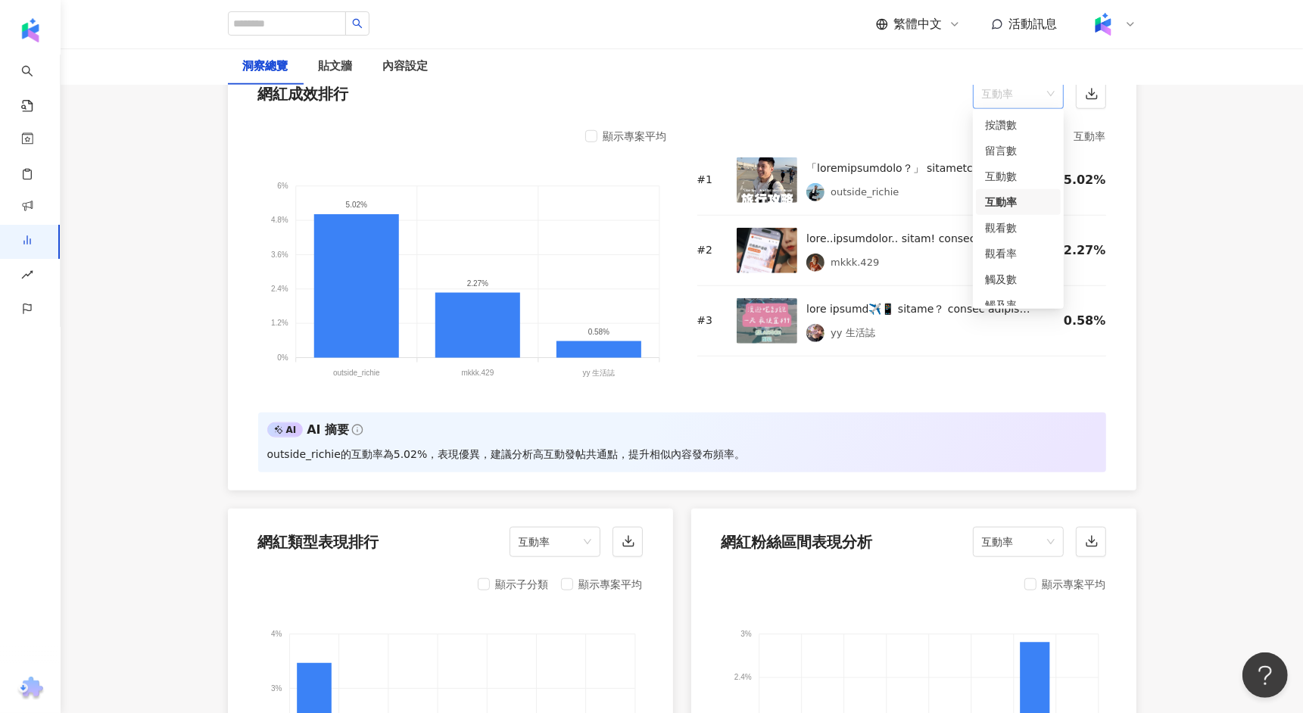
click at [1015, 101] on span "互動率" at bounding box center [1018, 94] width 73 height 29
click at [1012, 232] on div "觸及數" at bounding box center [1018, 235] width 67 height 17
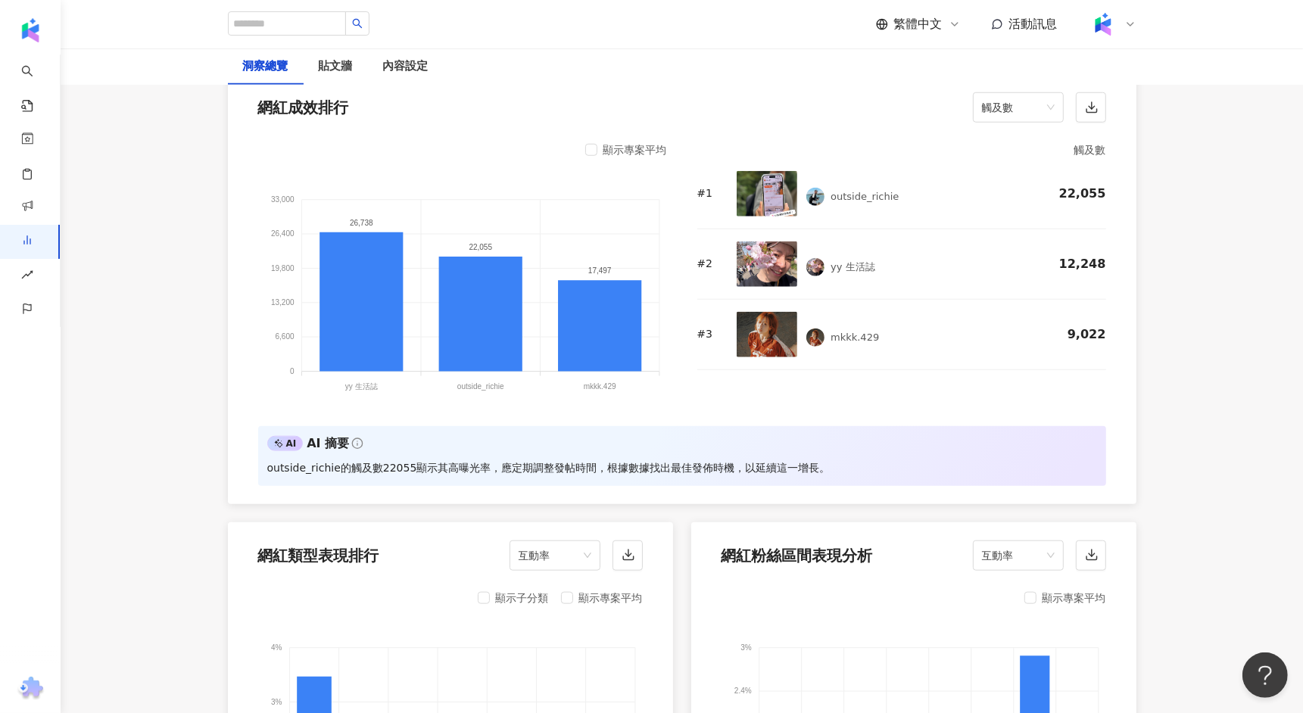
scroll to position [1214, 0]
click at [1017, 98] on span "觸及數" at bounding box center [1018, 106] width 73 height 29
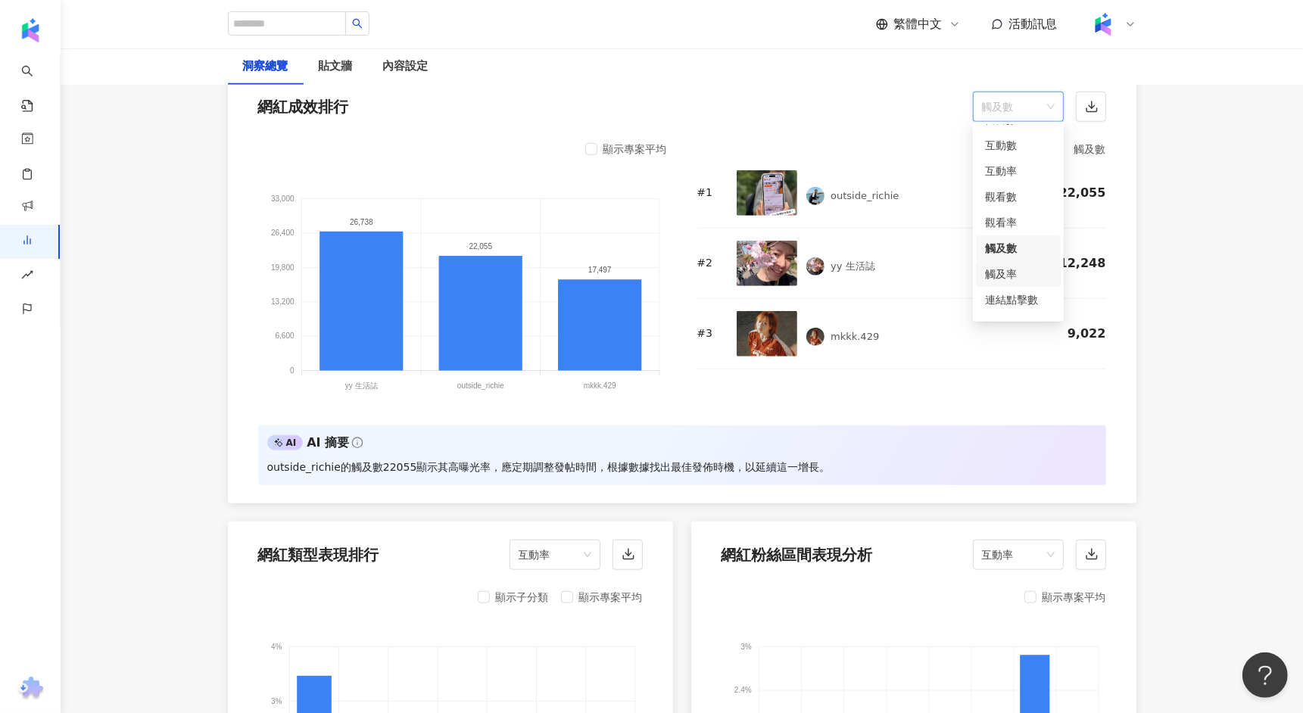
click at [1014, 271] on div "觸及率" at bounding box center [1018, 274] width 67 height 17
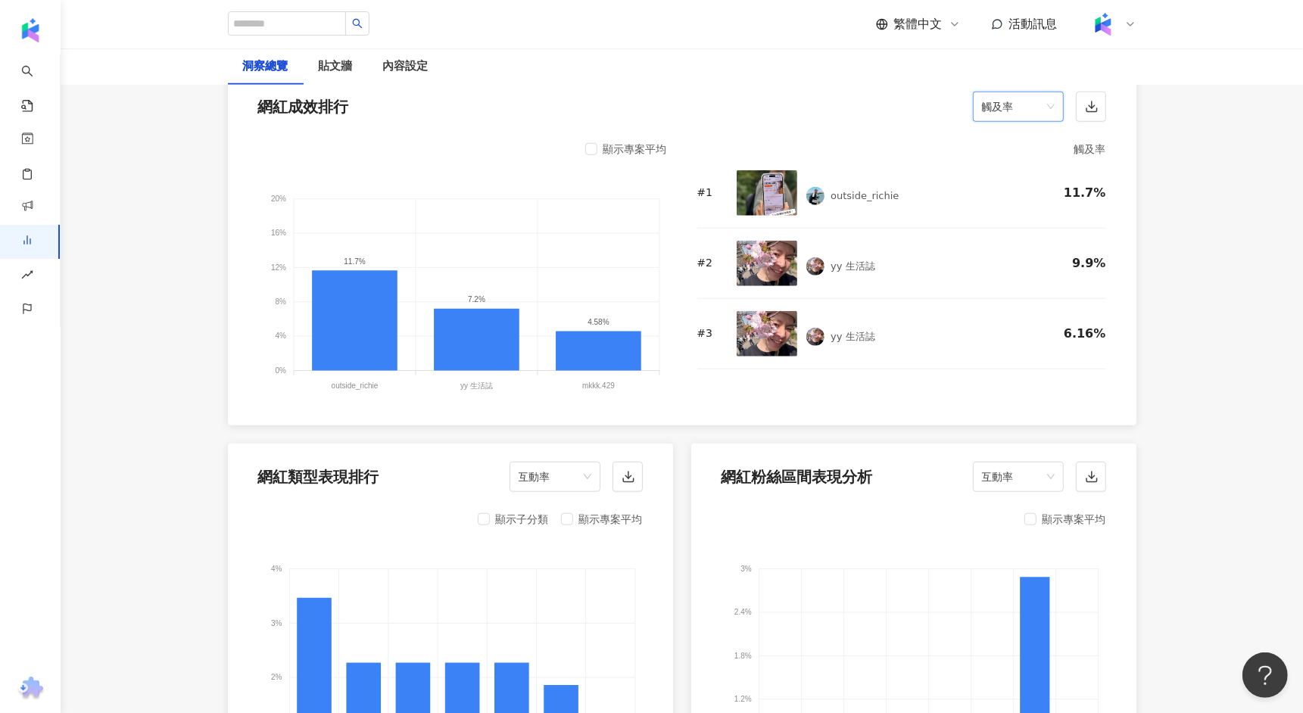
click at [1035, 107] on span "觸及率" at bounding box center [1018, 106] width 73 height 29
click at [1020, 304] on div "連結點擊數" at bounding box center [1018, 300] width 67 height 17
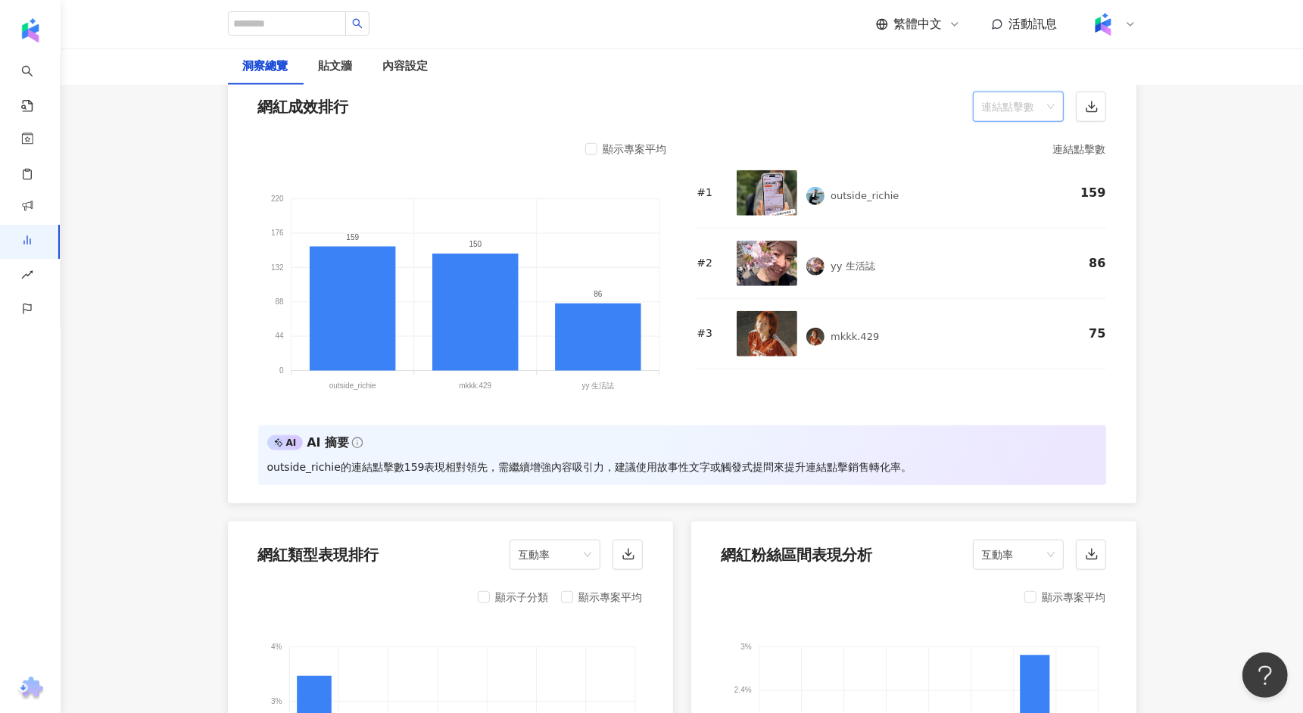
click at [1027, 105] on span "連結點擊數" at bounding box center [1018, 106] width 73 height 29
click at [998, 152] on div "互動數" at bounding box center [1018, 146] width 85 height 26
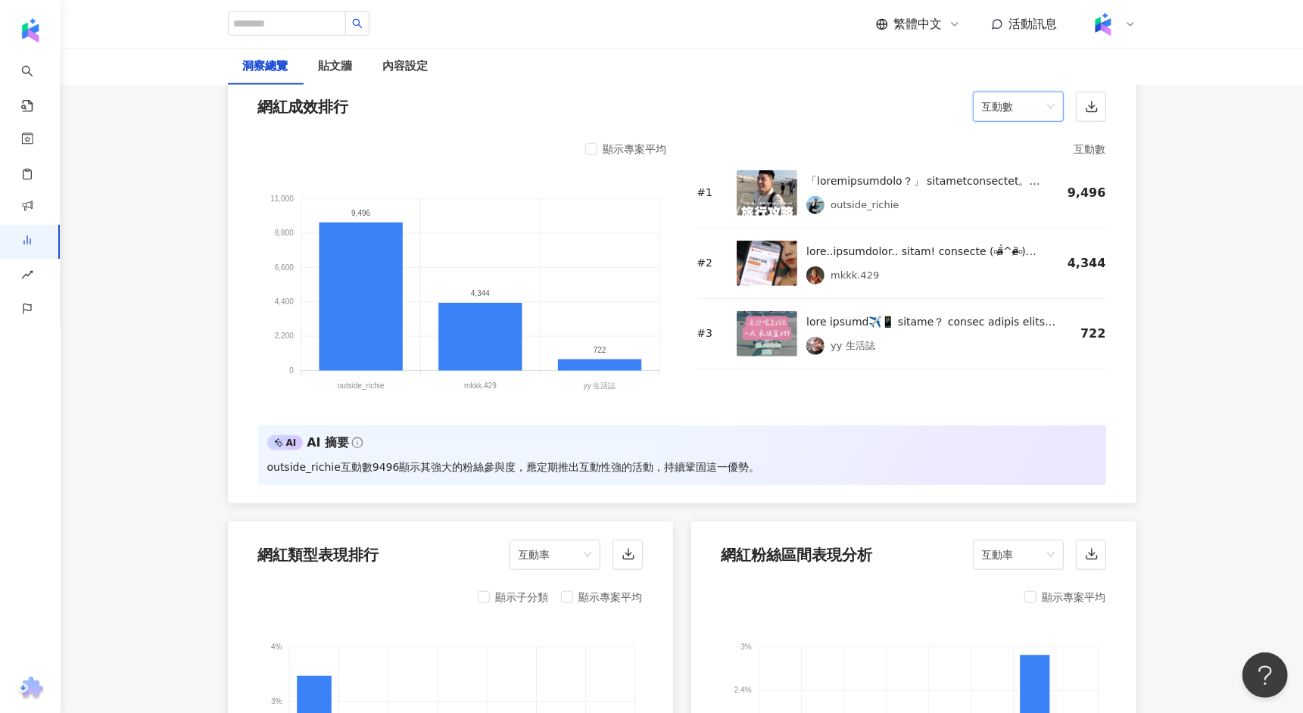
click at [1032, 110] on span "互動數" at bounding box center [1018, 106] width 73 height 29
click at [1021, 174] on div "互動率" at bounding box center [1018, 171] width 67 height 17
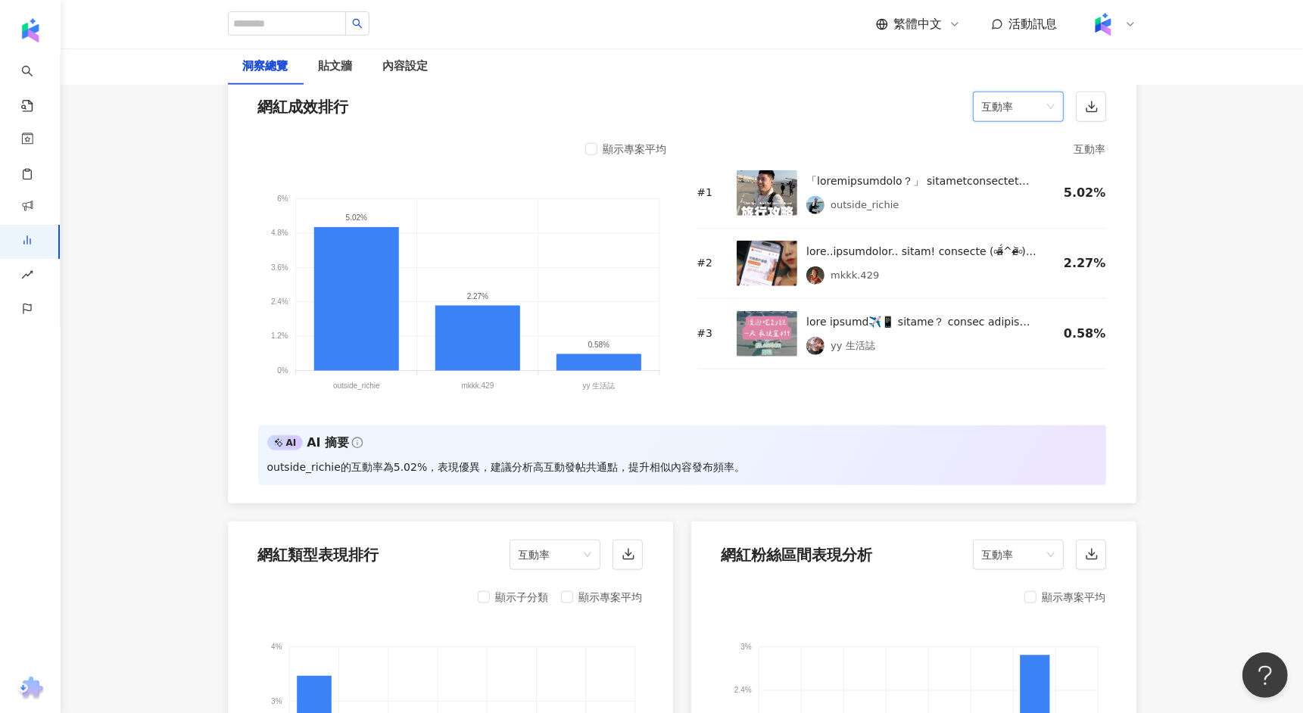
click at [1037, 108] on span "互動率" at bounding box center [1018, 106] width 73 height 29
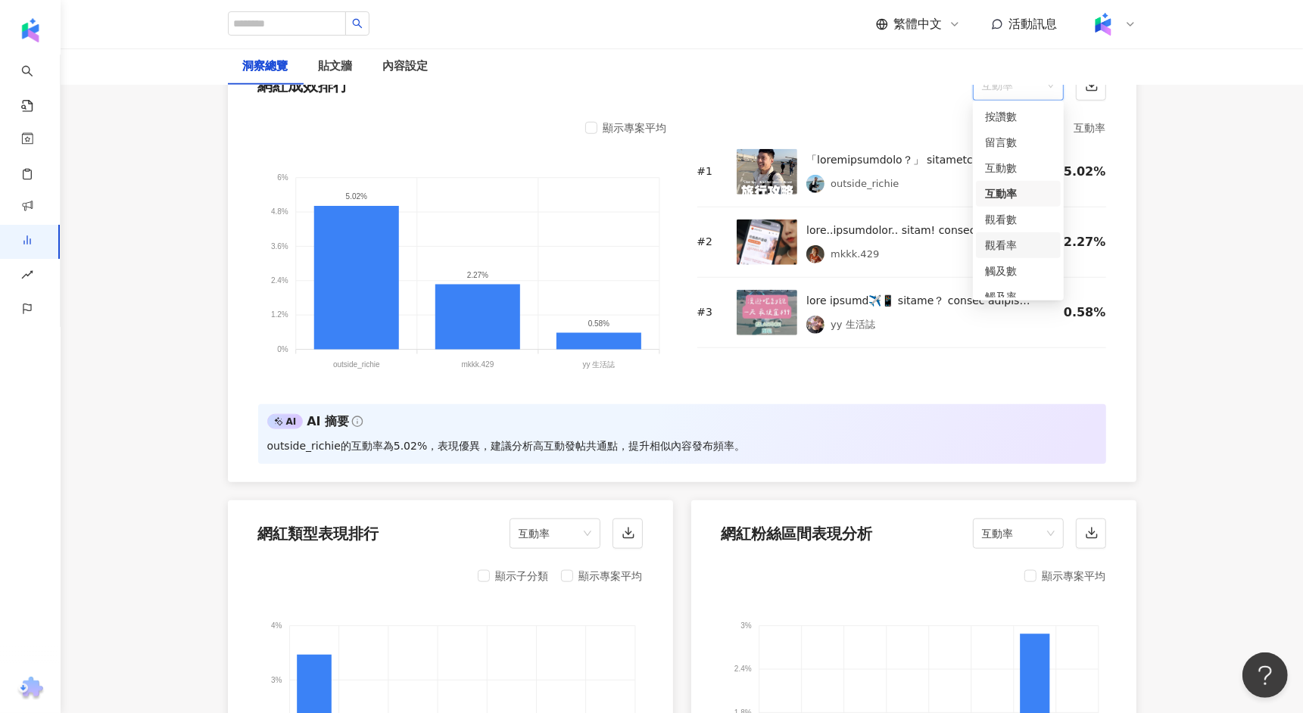
scroll to position [63, 0]
click at [1019, 257] on div "連結點擊數" at bounding box center [1018, 259] width 67 height 17
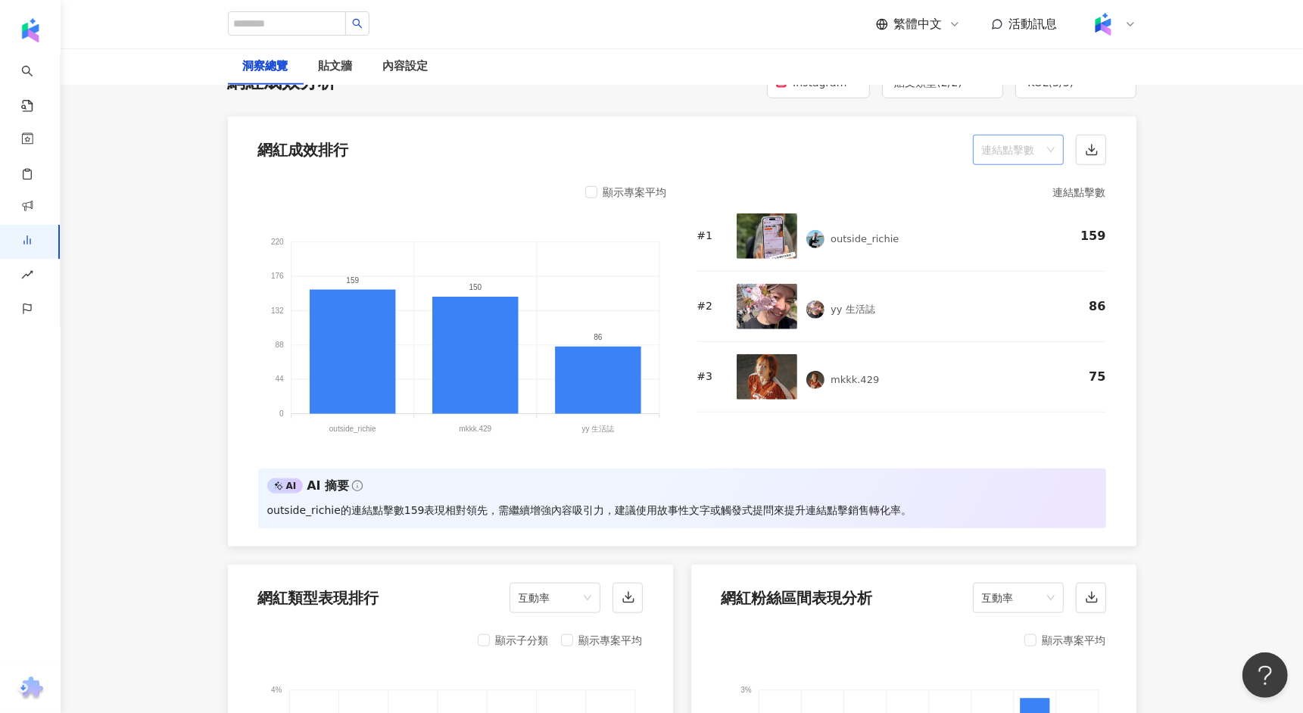
click at [1055, 148] on div "連結點擊數" at bounding box center [1018, 150] width 91 height 30
click at [1012, 354] on div "連結點擊率" at bounding box center [1018, 350] width 67 height 17
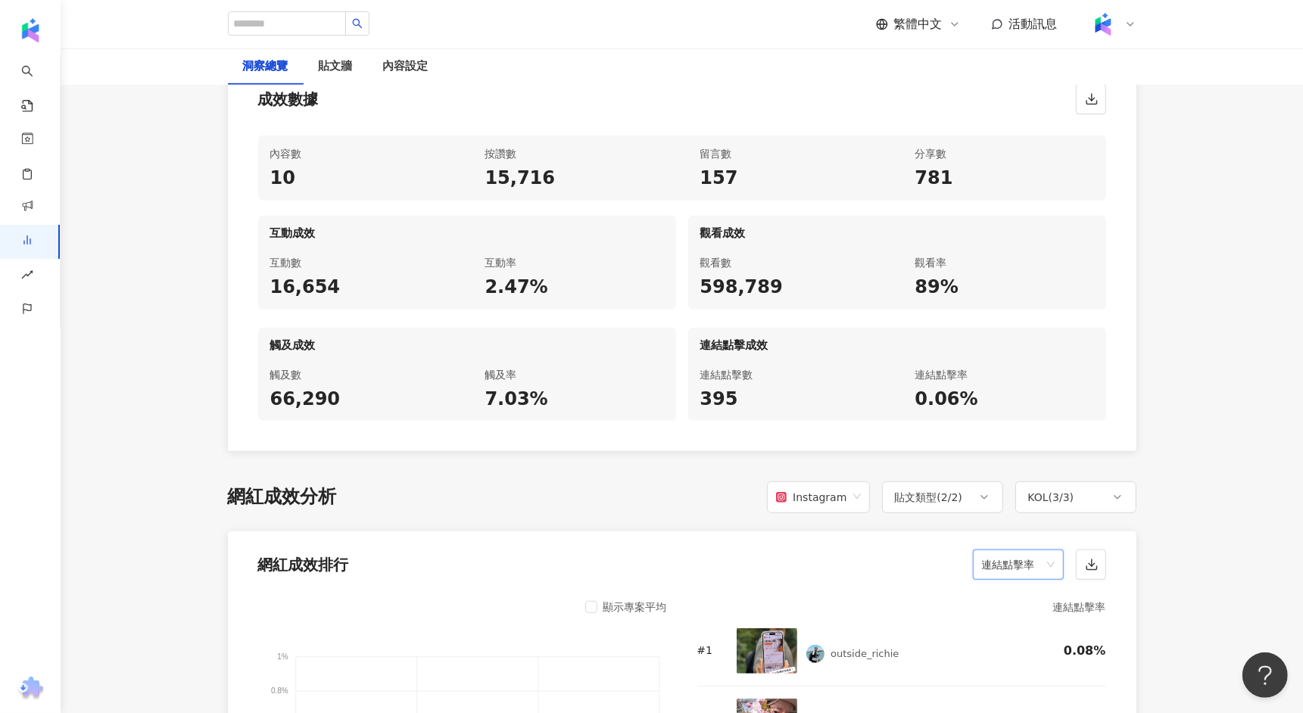
scroll to position [607, 0]
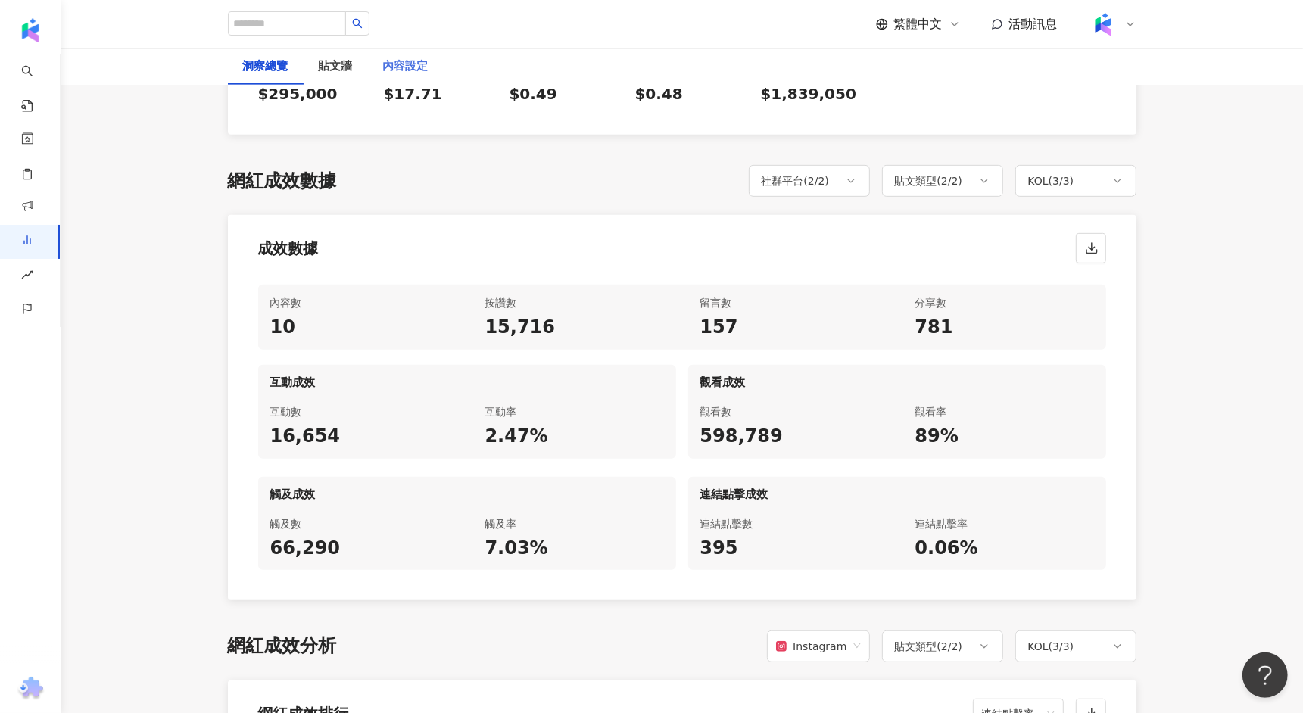
click at [426, 78] on div "內容設定" at bounding box center [406, 66] width 76 height 36
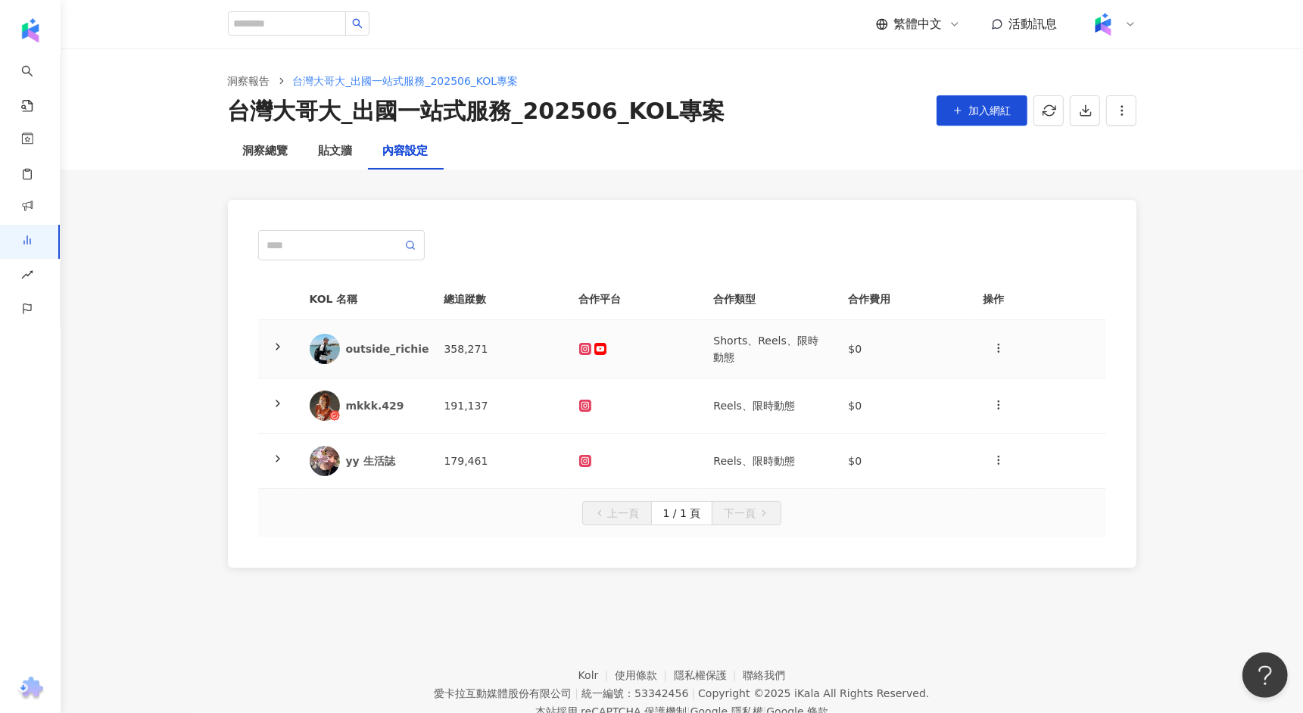
click at [386, 346] on div "outside_richie" at bounding box center [387, 349] width 83 height 15
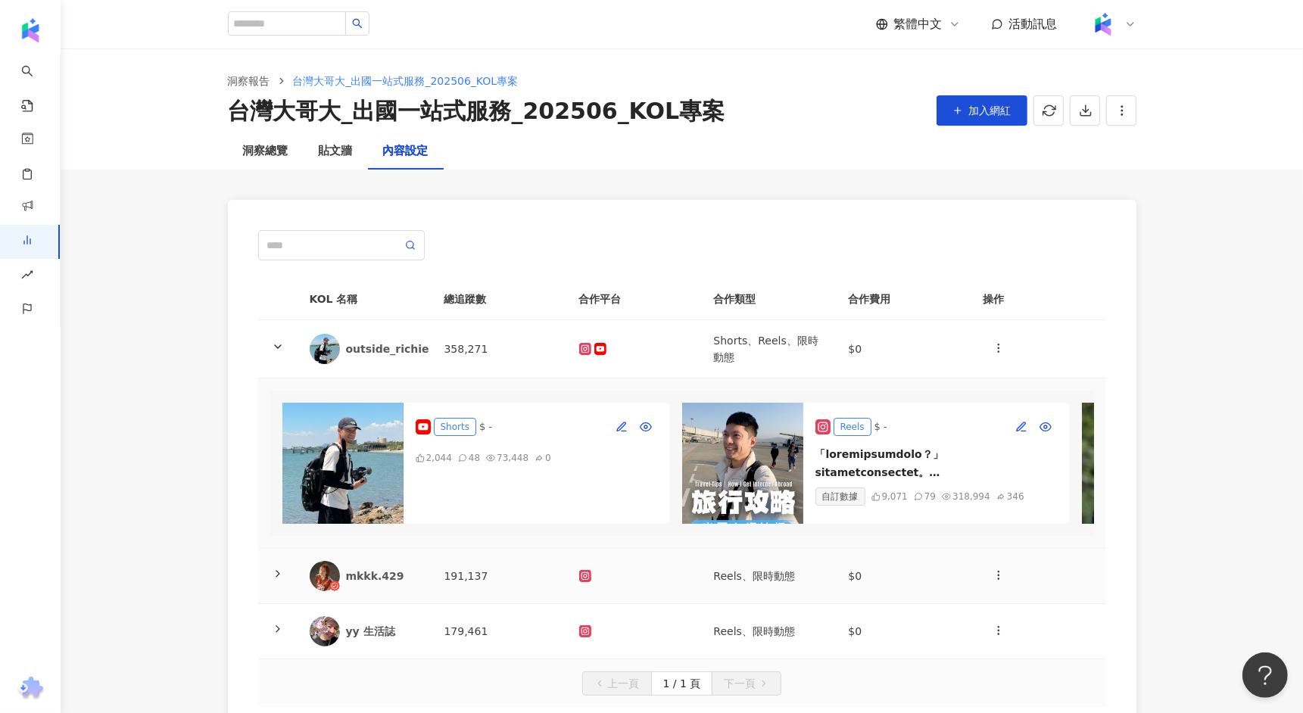
click at [376, 575] on div "mkkk.429" at bounding box center [383, 576] width 74 height 15
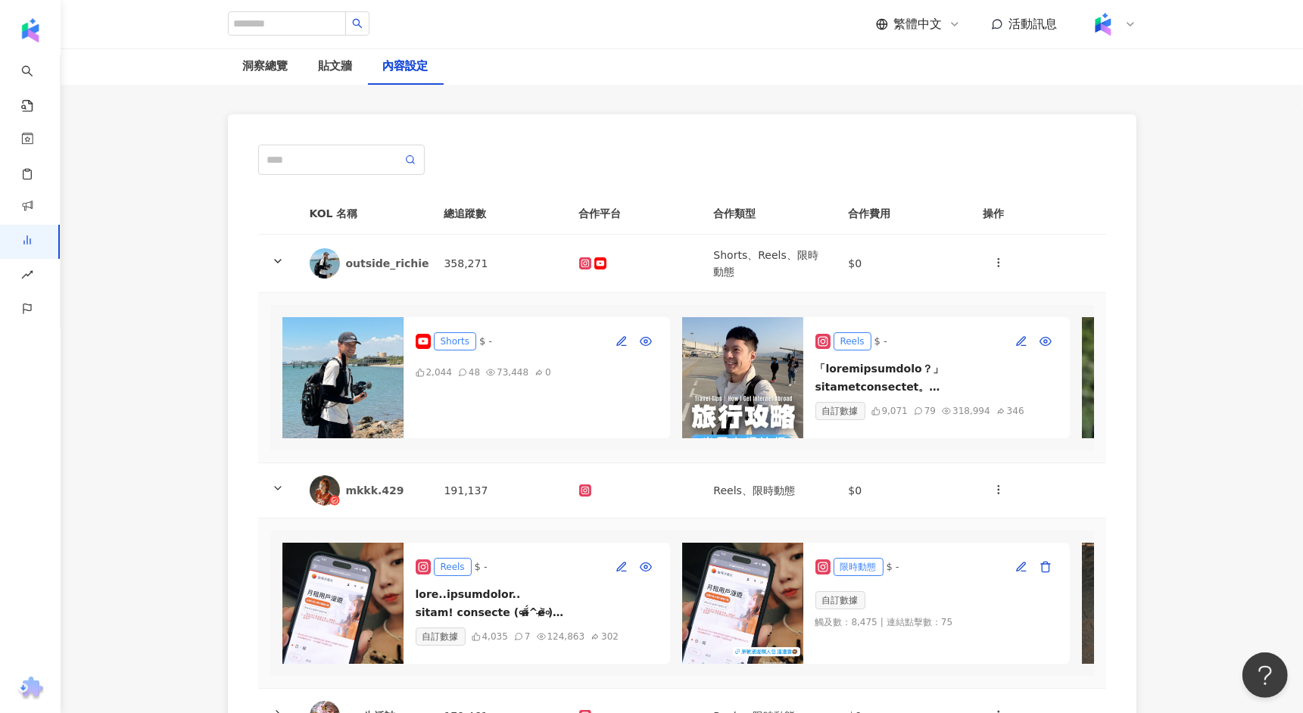
scroll to position [97, 0]
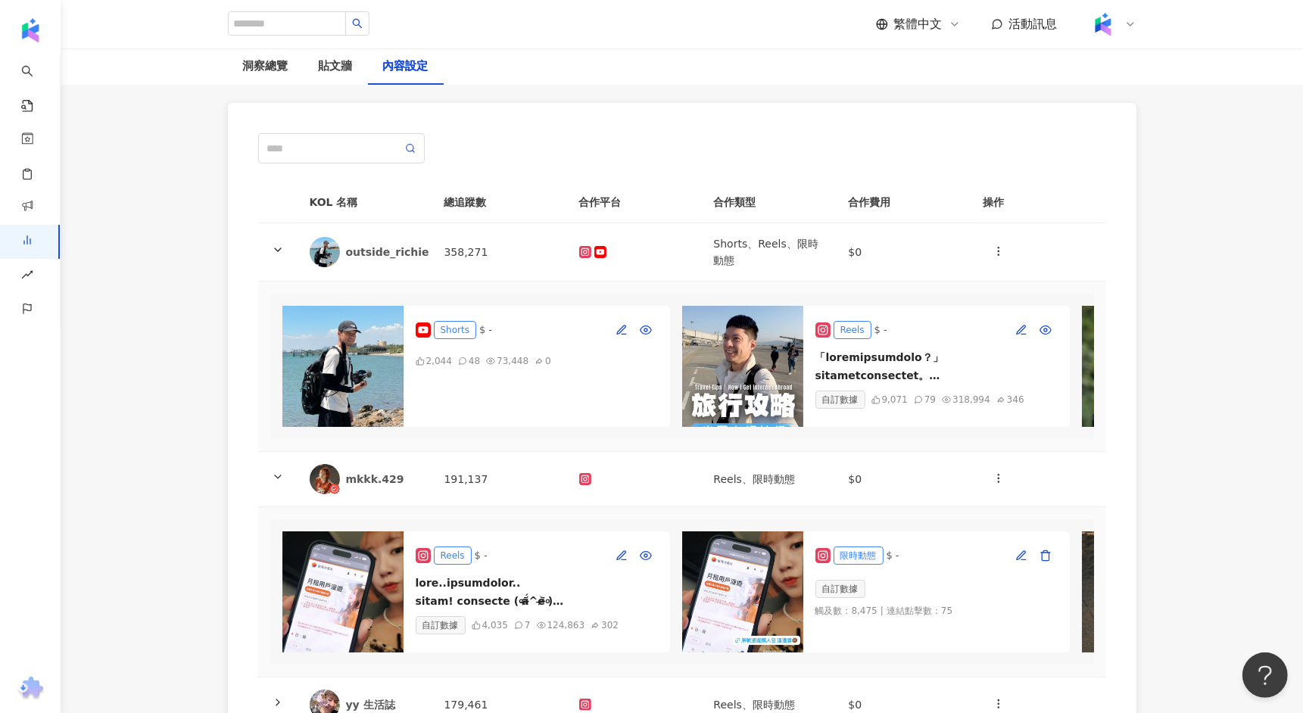
click at [454, 329] on div "Shorts" at bounding box center [455, 330] width 42 height 18
click at [369, 349] on img at bounding box center [342, 366] width 121 height 121
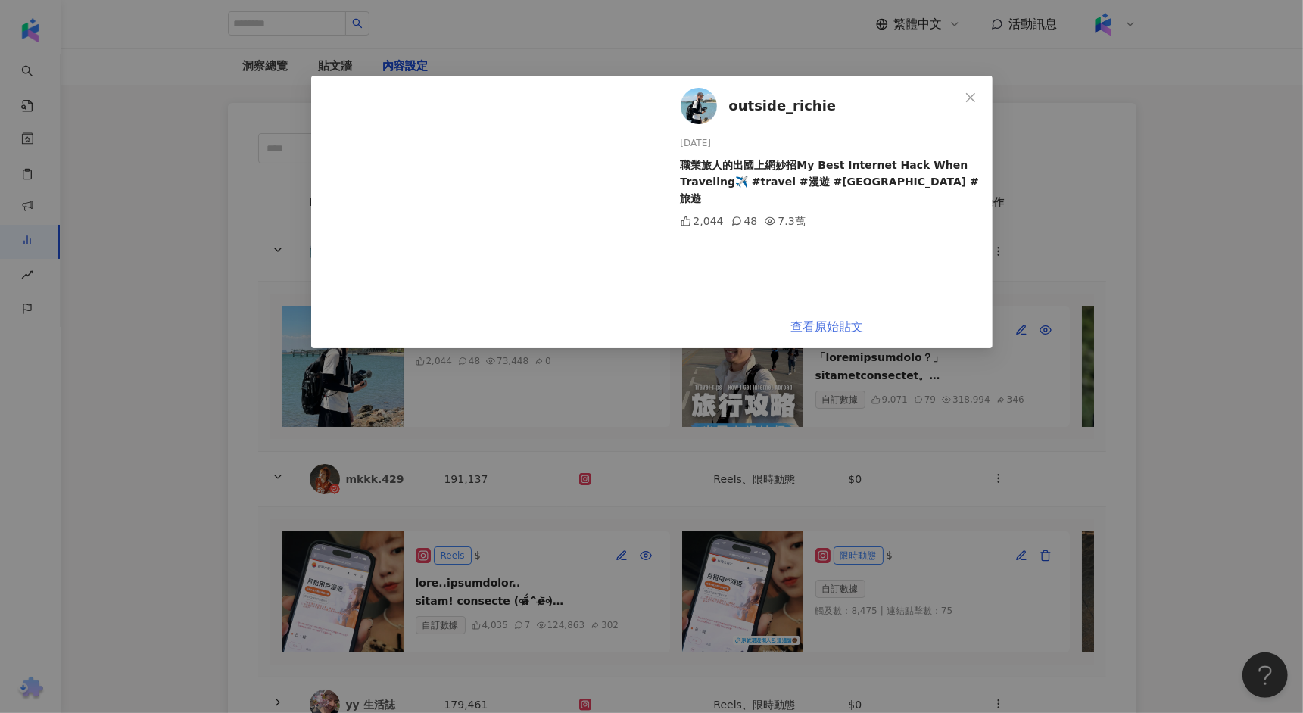
click at [828, 323] on link "查看原始貼文" at bounding box center [827, 327] width 73 height 14
